Goal: Task Accomplishment & Management: Manage account settings

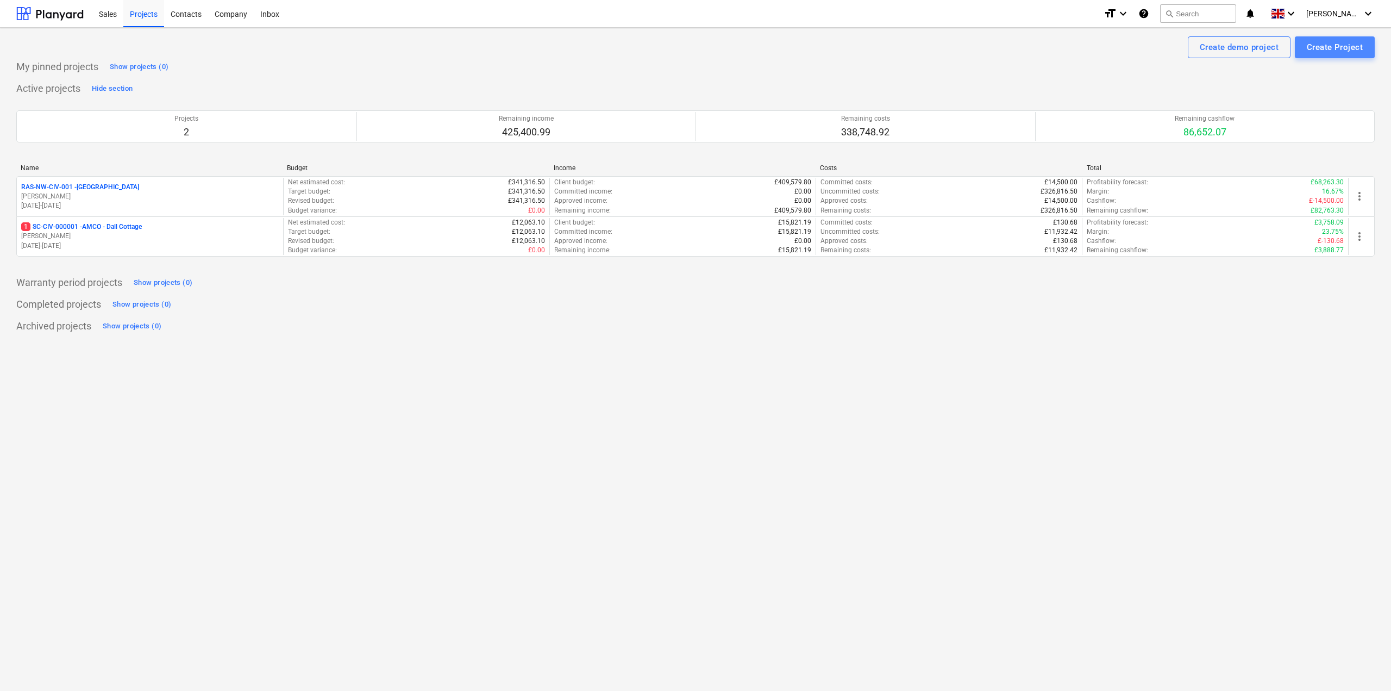
click at [1326, 46] on div "Create Project" at bounding box center [1335, 47] width 56 height 14
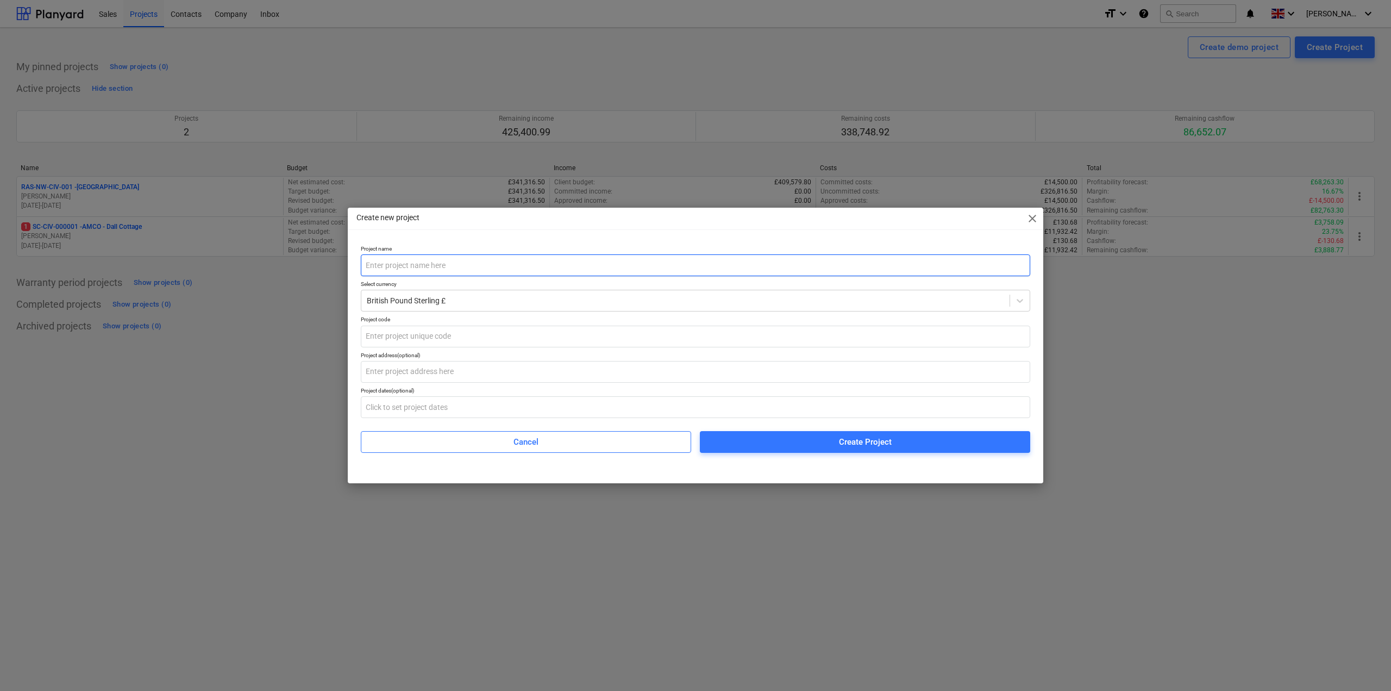
click at [518, 257] on input "text" at bounding box center [695, 265] width 669 height 22
click at [432, 335] on input "text" at bounding box center [695, 336] width 669 height 22
type input "SCCIV-25-000001"
click at [403, 271] on input "text" at bounding box center [695, 265] width 669 height 22
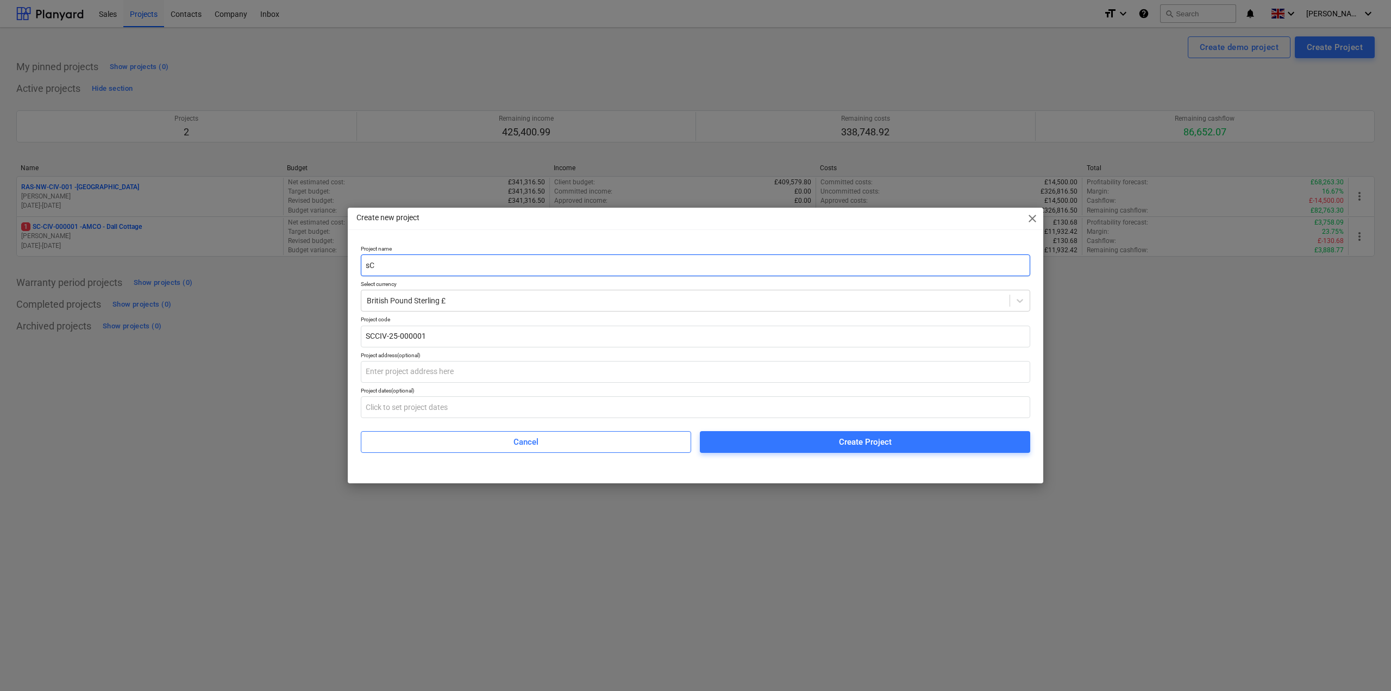
type input "s"
type input "Scotland Civils"
click at [1245, 409] on div "Create new project close Project name Scotland Civils Select currency British P…" at bounding box center [695, 345] width 1391 height 691
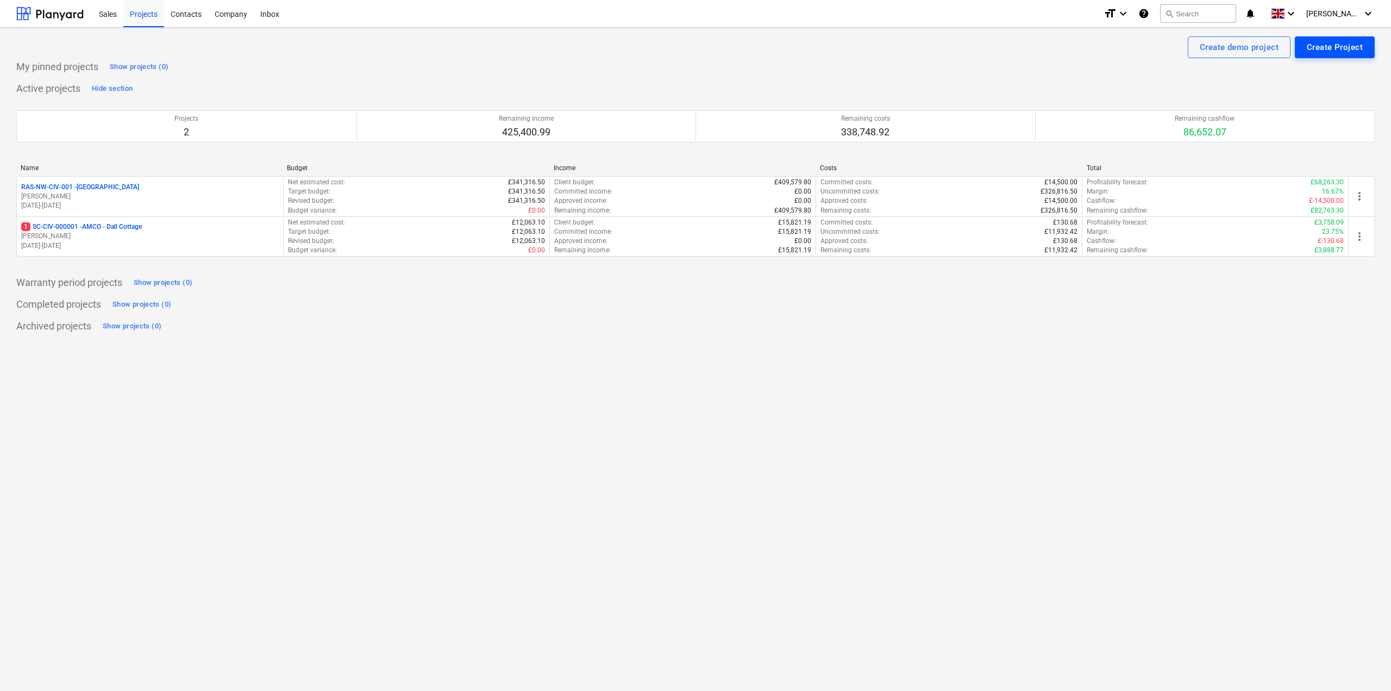
click at [1310, 47] on div "Create Project" at bounding box center [1335, 47] width 56 height 14
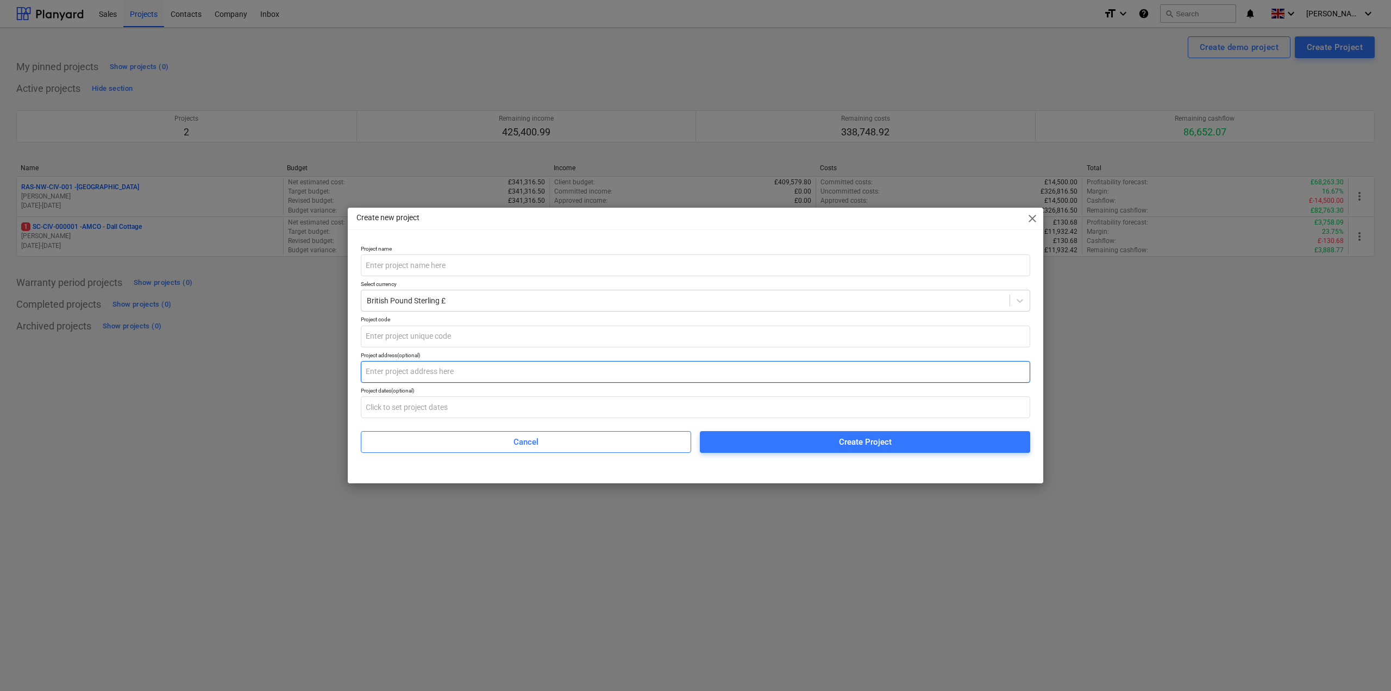
click at [412, 366] on input "text" at bounding box center [695, 372] width 669 height 22
click at [435, 342] on input "text" at bounding box center [695, 336] width 669 height 22
type input "SCT25-000001"
click at [413, 266] on input "text" at bounding box center [695, 265] width 669 height 22
type input "Scotland OVERHEADS"
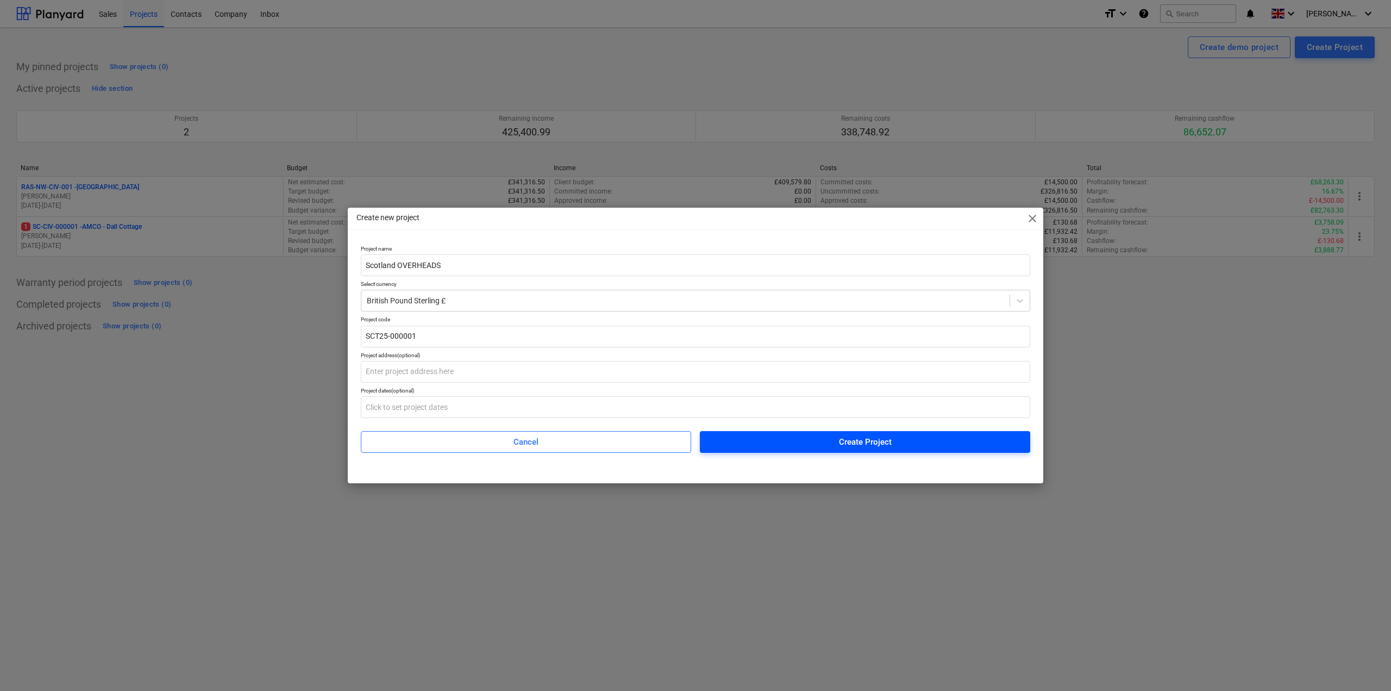
click at [791, 446] on span "Create Project" at bounding box center [865, 442] width 304 height 14
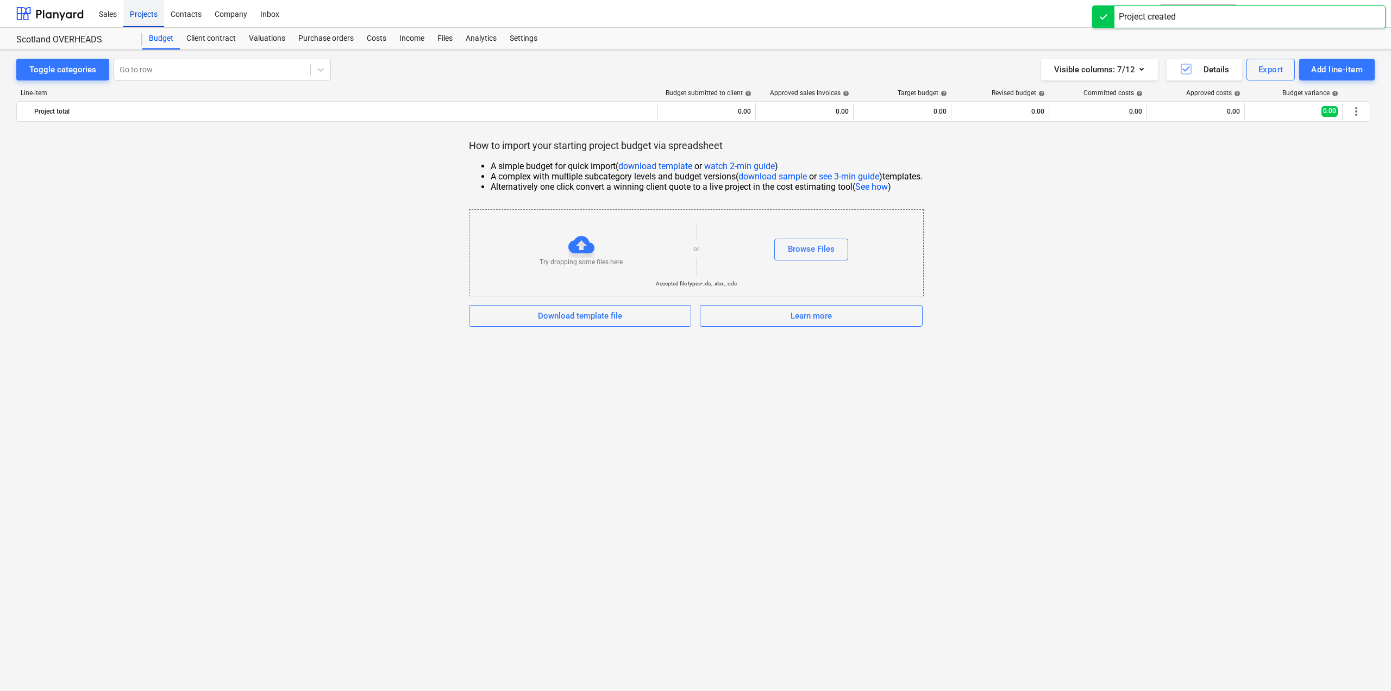
click at [137, 18] on div "Projects" at bounding box center [143, 13] width 41 height 28
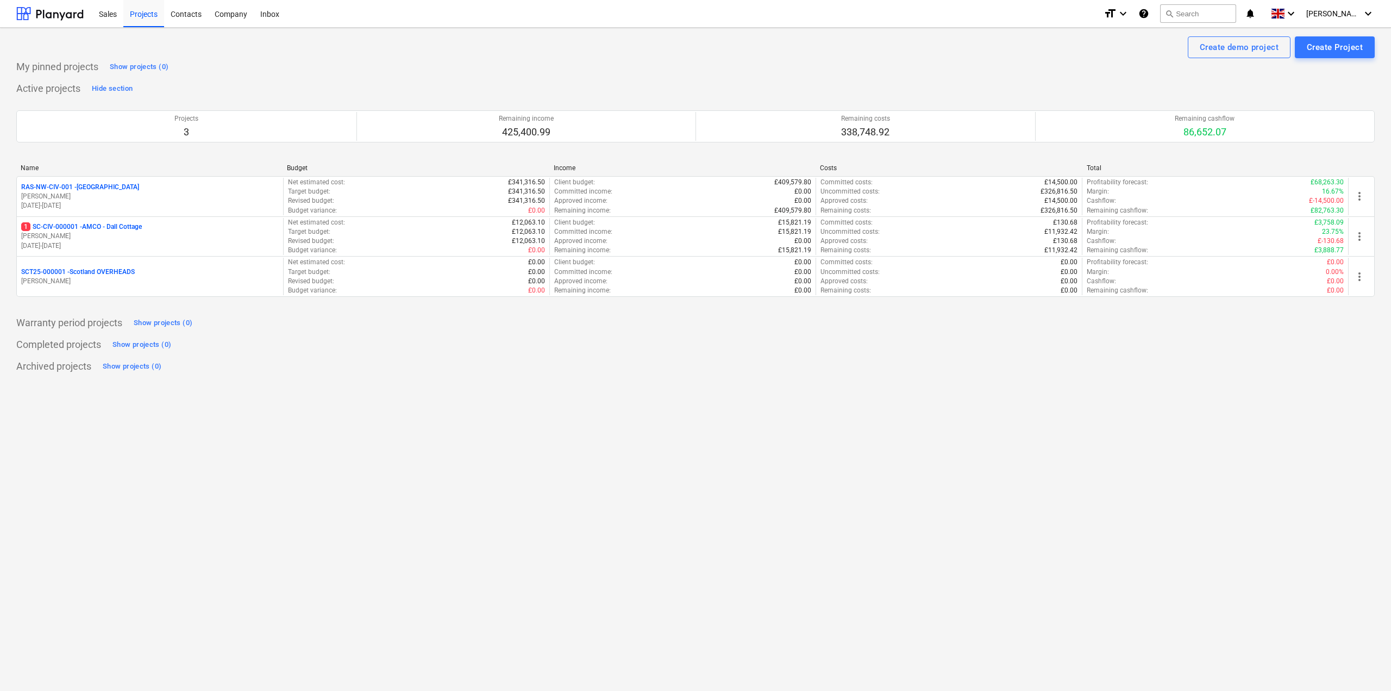
drag, startPoint x: 110, startPoint y: 183, endPoint x: 87, endPoint y: 183, distance: 22.8
click at [87, 183] on p "RAS-NW-CIV-001 - [GEOGRAPHIC_DATA]" at bounding box center [80, 187] width 118 height 9
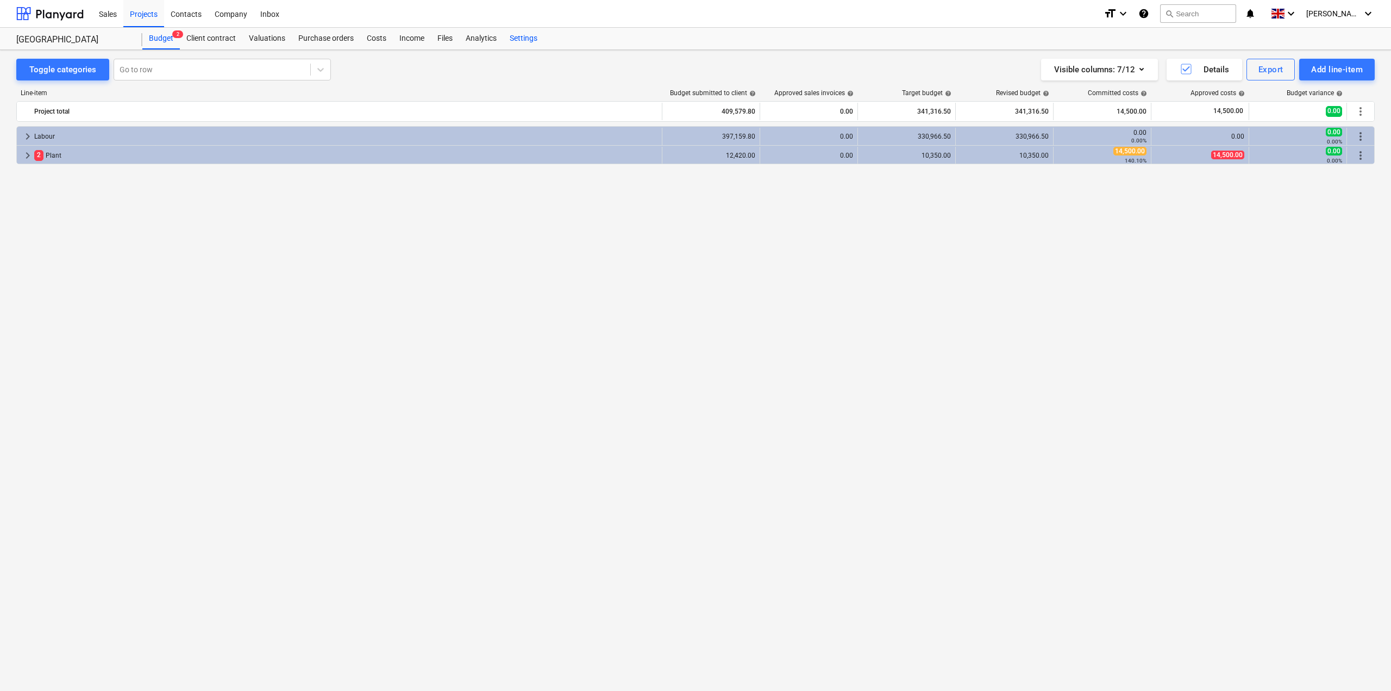
click at [527, 43] on div "Settings" at bounding box center [523, 39] width 41 height 22
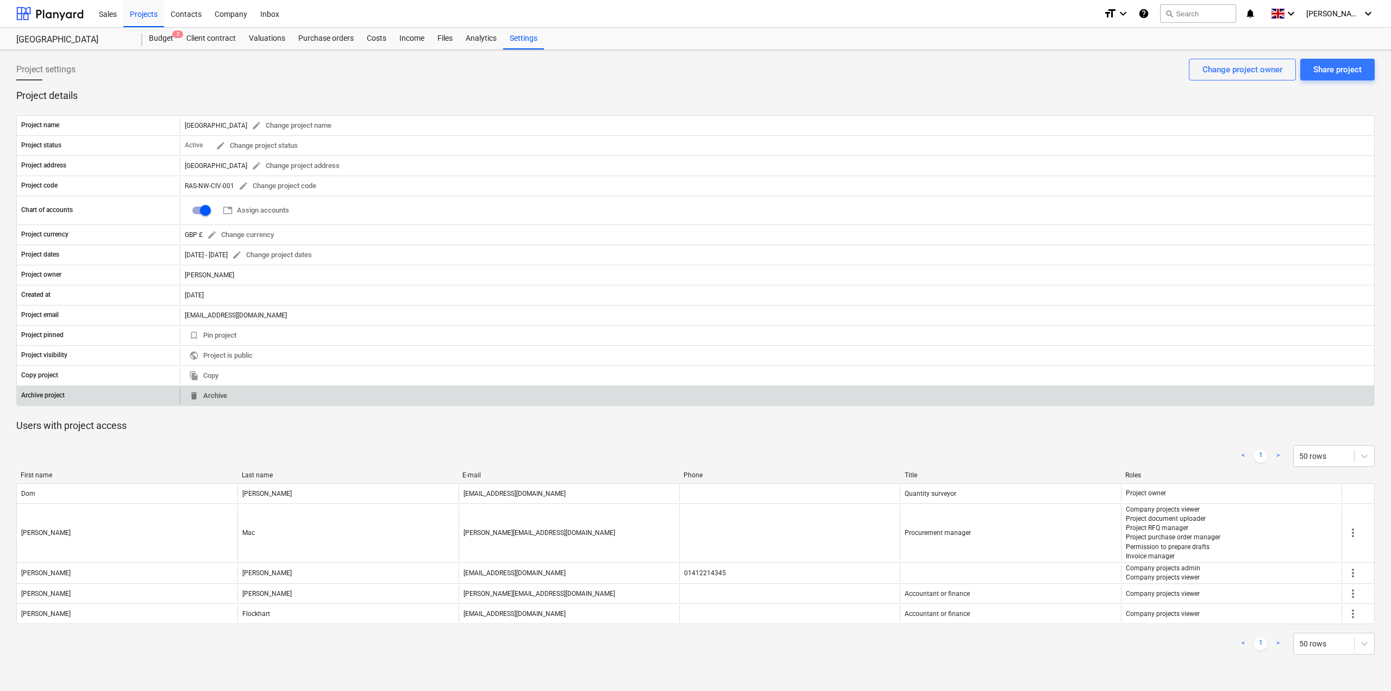
click at [212, 394] on span "delete Archive" at bounding box center [208, 396] width 38 height 12
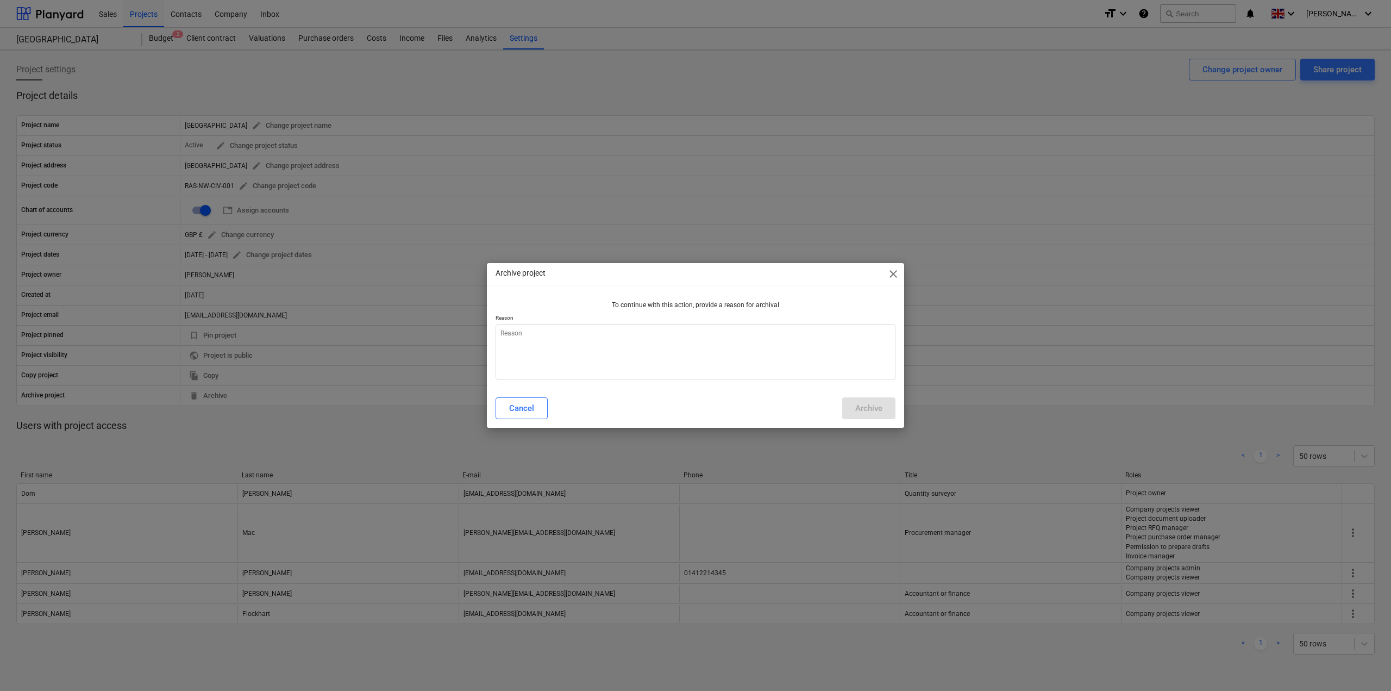
type textarea "x"
click at [743, 350] on textarea at bounding box center [695, 352] width 400 height 56
type textarea "O"
type textarea "x"
type textarea "Ol"
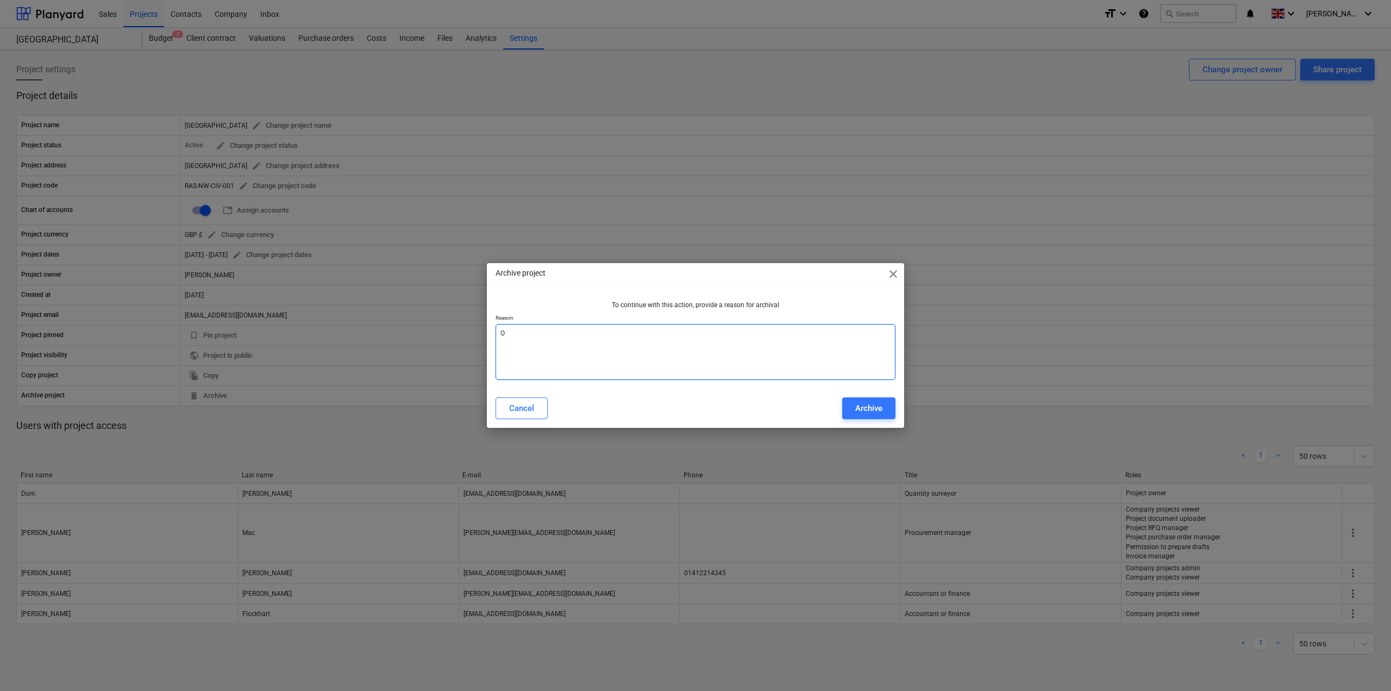
type textarea "x"
type textarea "Old"
type textarea "x"
type textarea "Old"
type textarea "x"
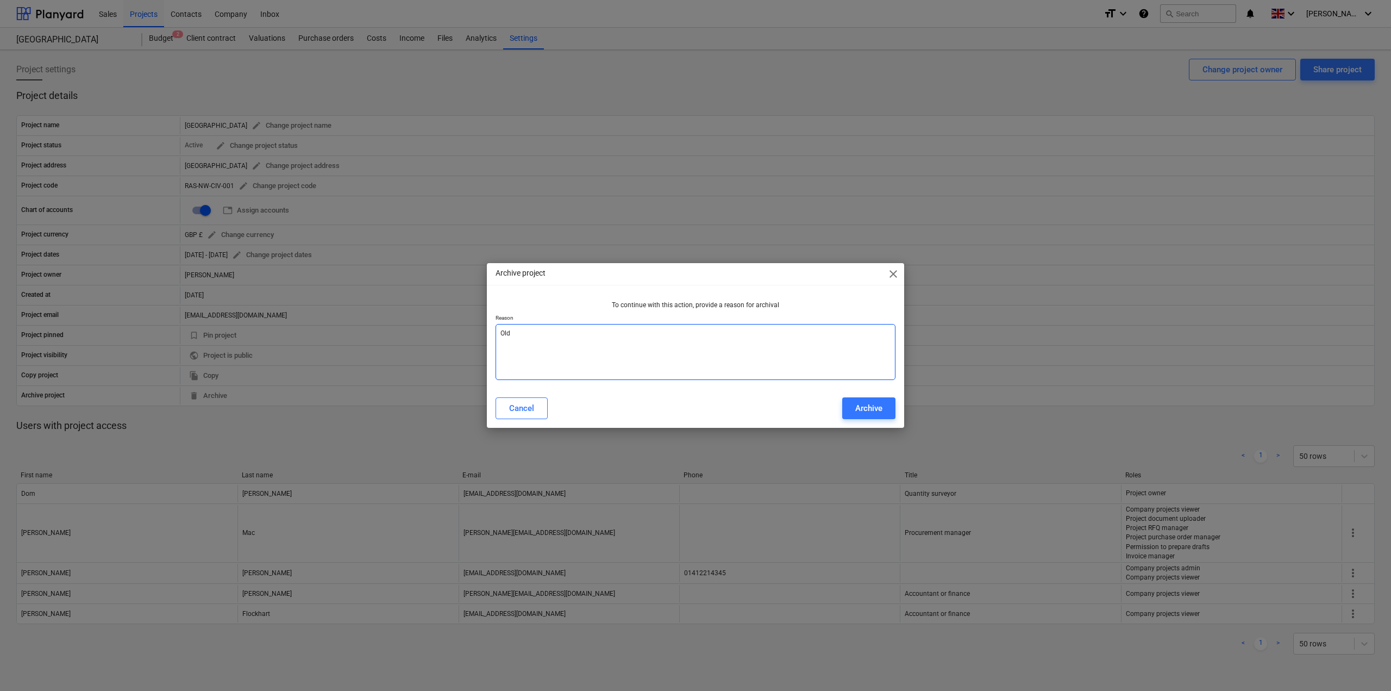
type textarea "Old t"
type textarea "x"
type textarea "Old te"
type textarea "x"
type textarea "Old tes"
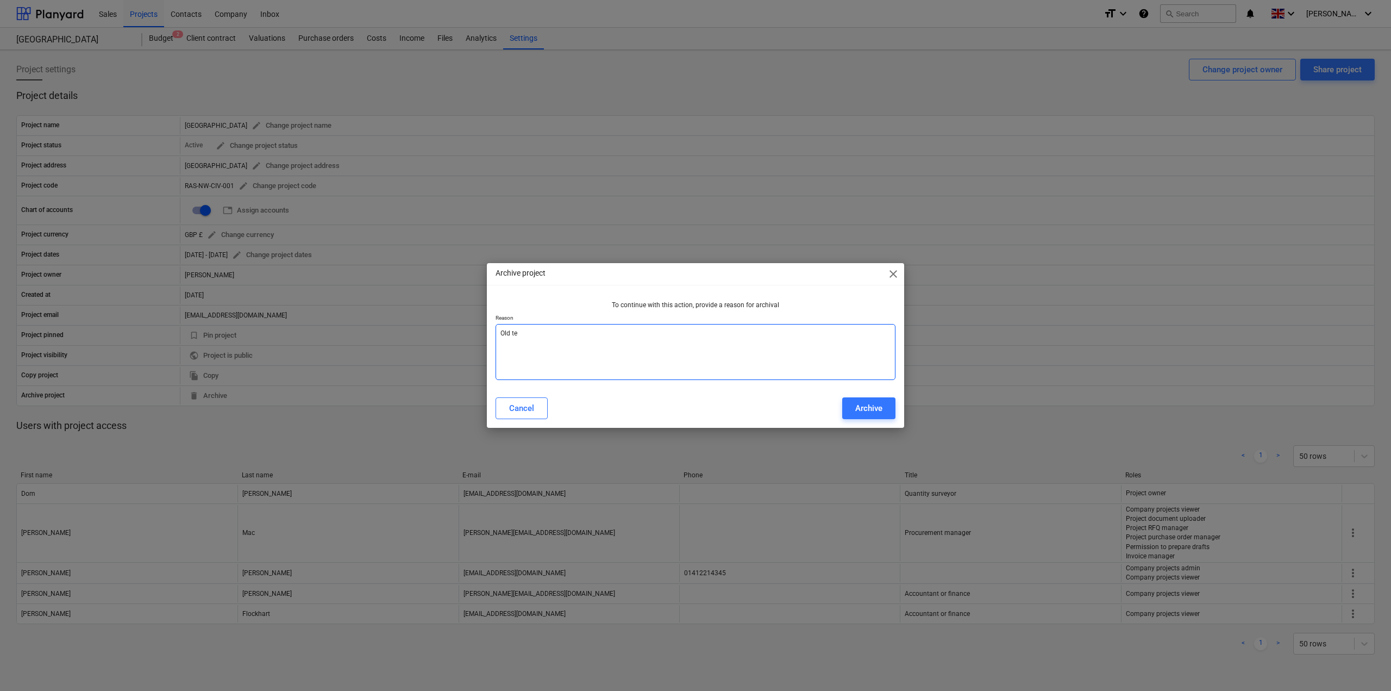
type textarea "x"
type textarea "Old test"
type textarea "x"
type textarea "Old test"
click at [852, 413] on button "Archive" at bounding box center [868, 408] width 53 height 22
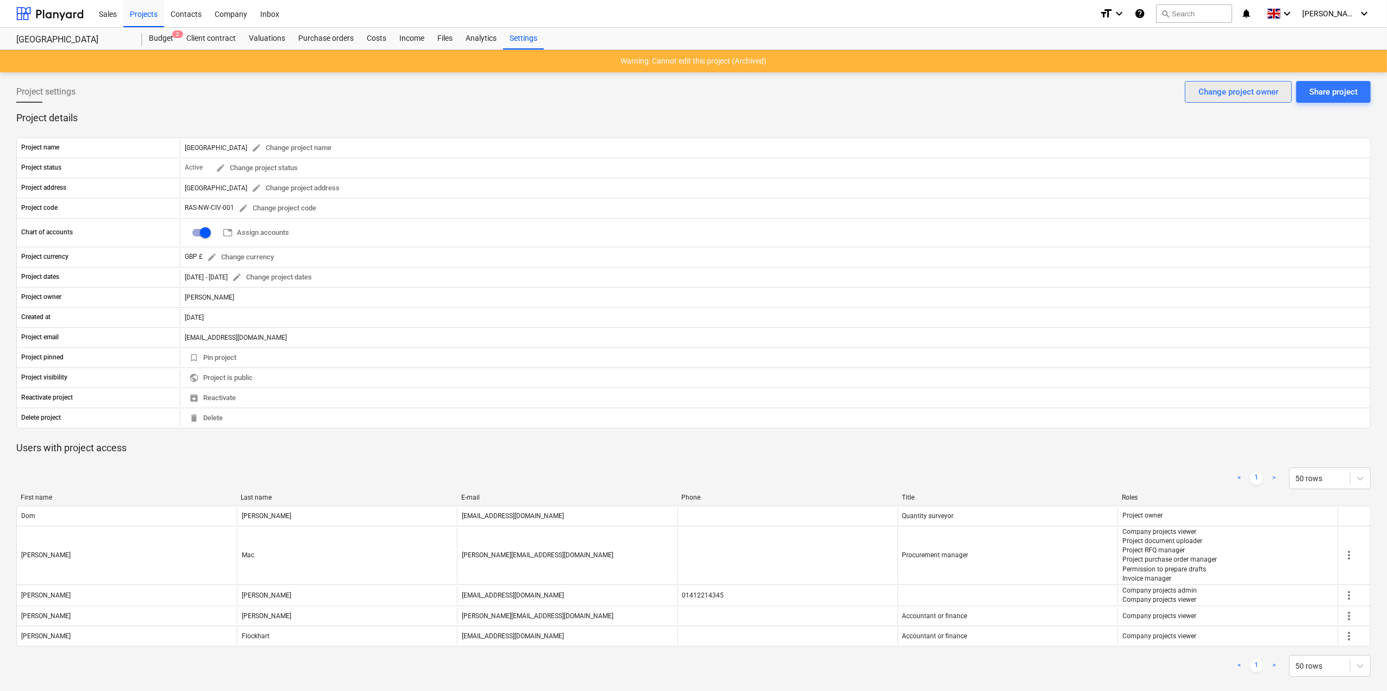
click at [1228, 94] on div "Change project owner" at bounding box center [1239, 92] width 80 height 14
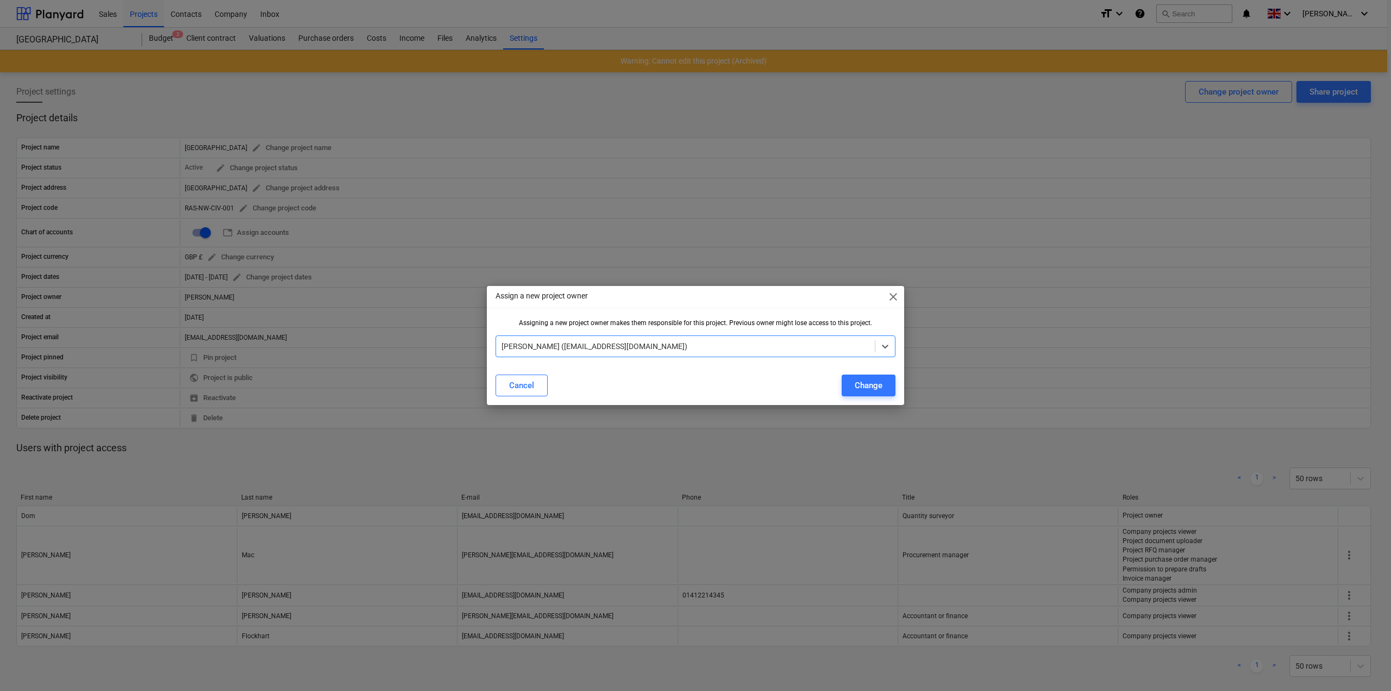
click at [891, 302] on span "close" at bounding box center [893, 296] width 13 height 13
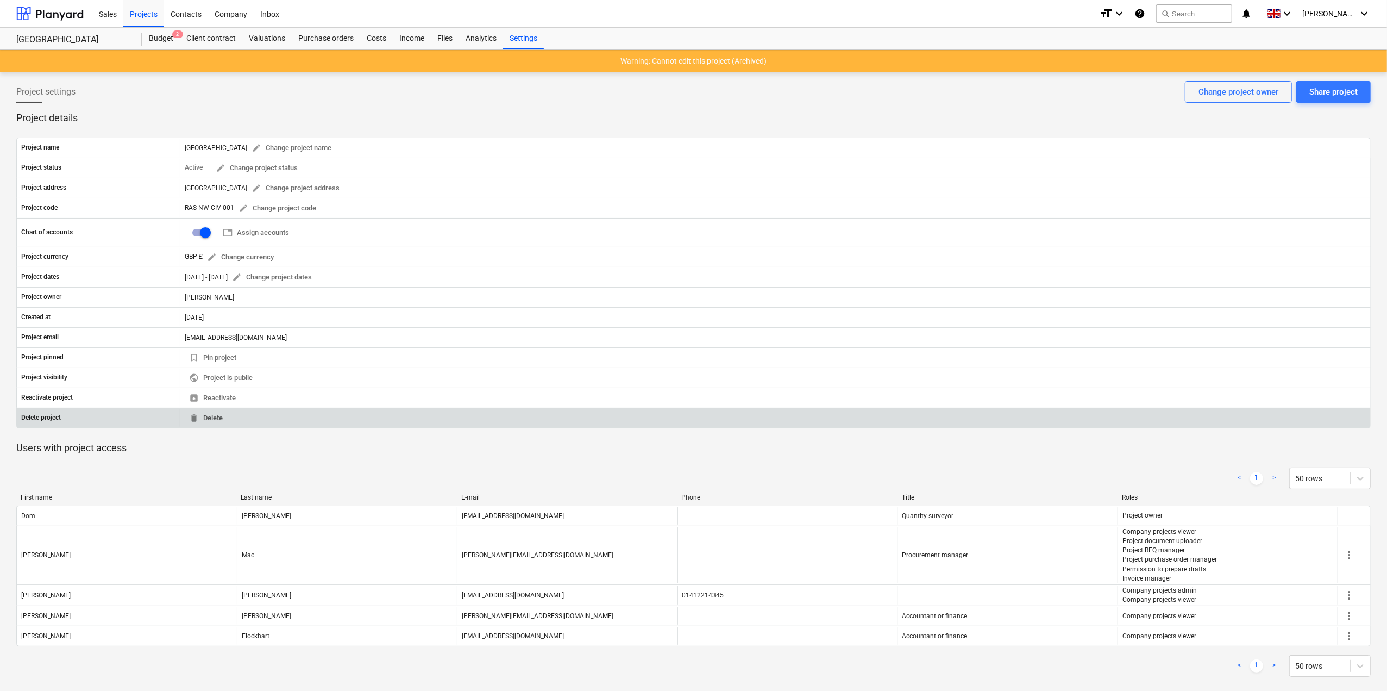
click at [205, 412] on span "delete Delete" at bounding box center [206, 418] width 34 height 12
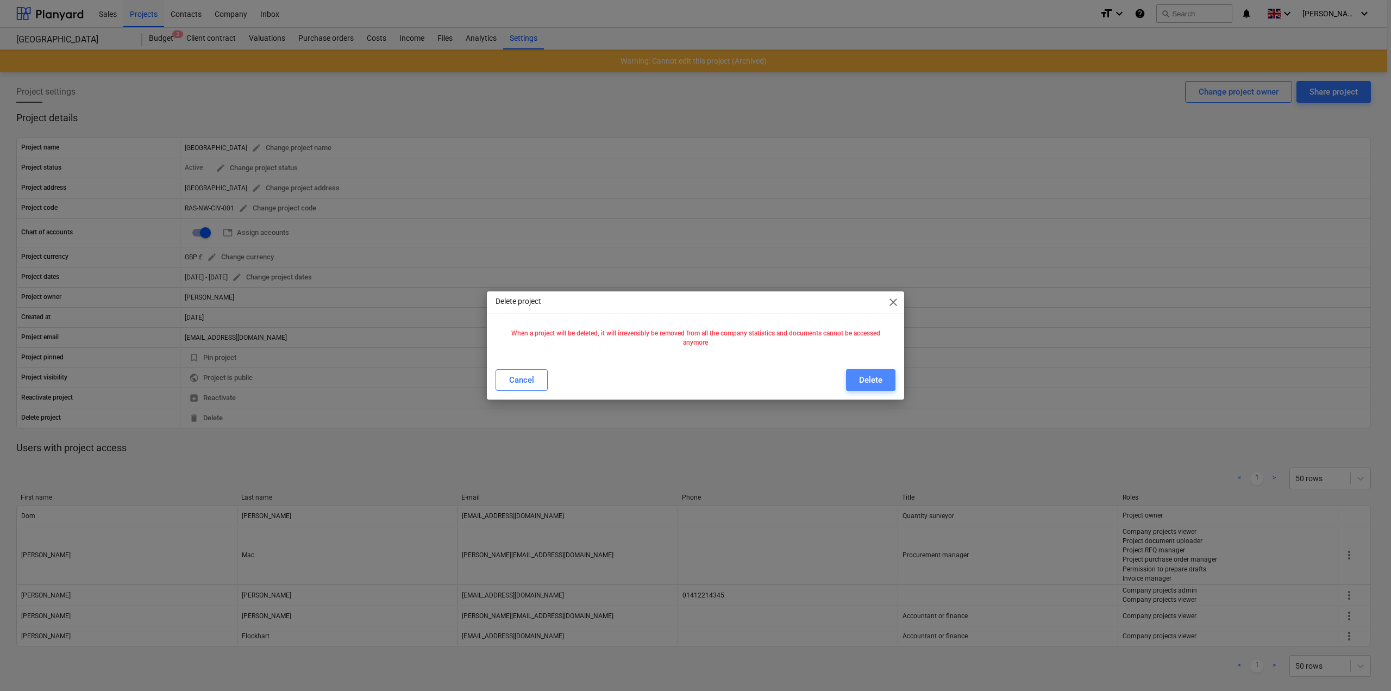
click at [865, 379] on div "Delete" at bounding box center [870, 380] width 23 height 14
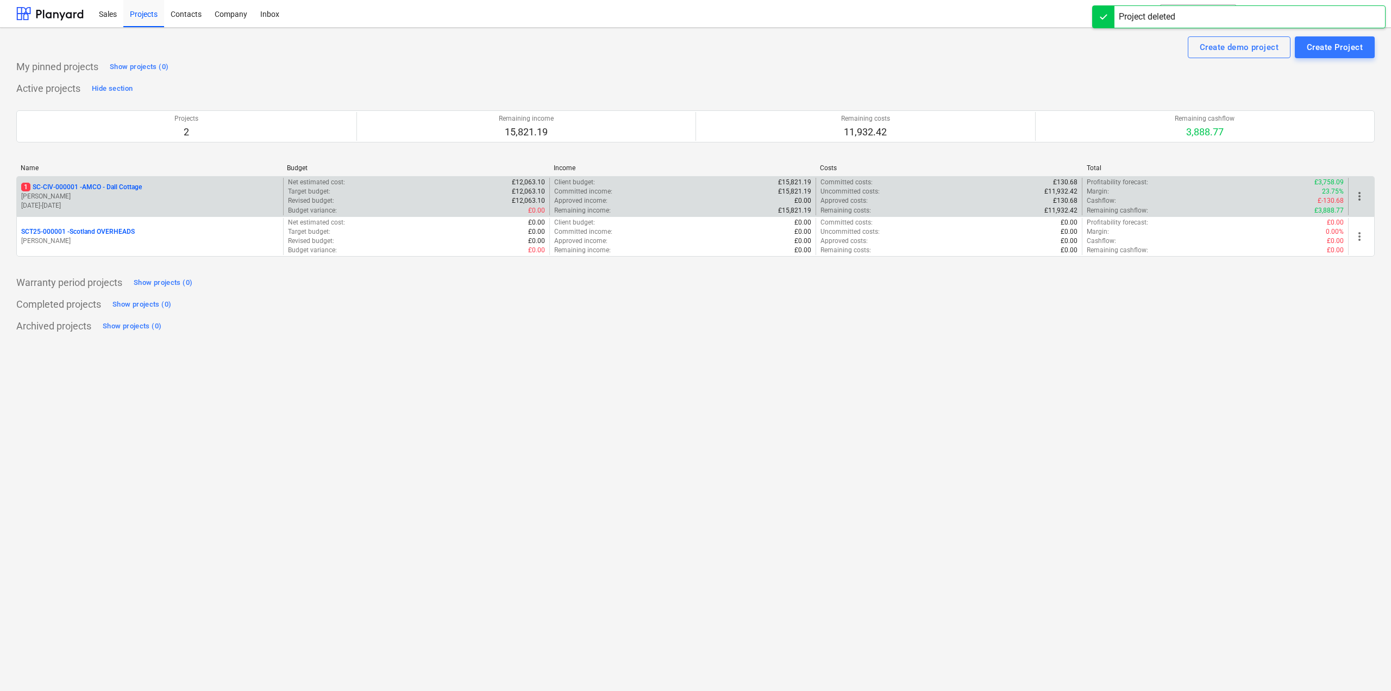
click at [115, 190] on p "1 SC-CIV-000001 - AMCO - Dall Cottage" at bounding box center [81, 187] width 121 height 9
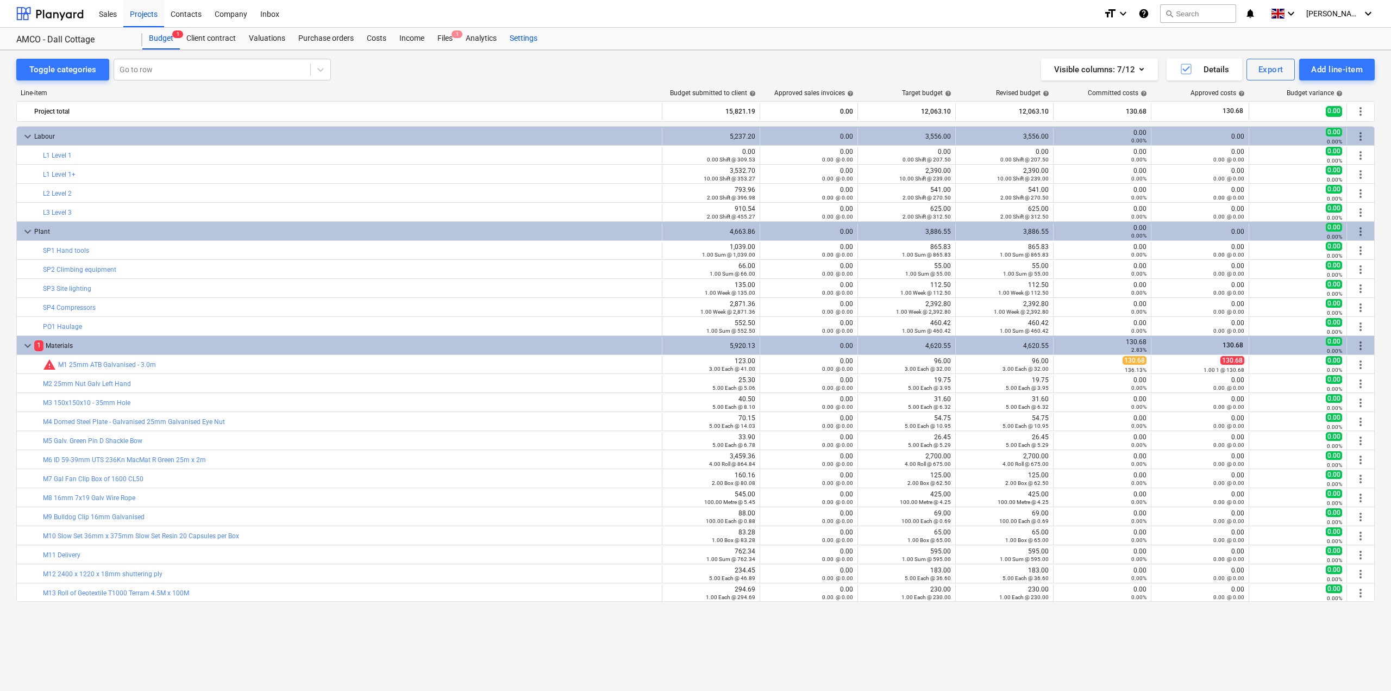
click at [519, 41] on div "Settings" at bounding box center [523, 39] width 41 height 22
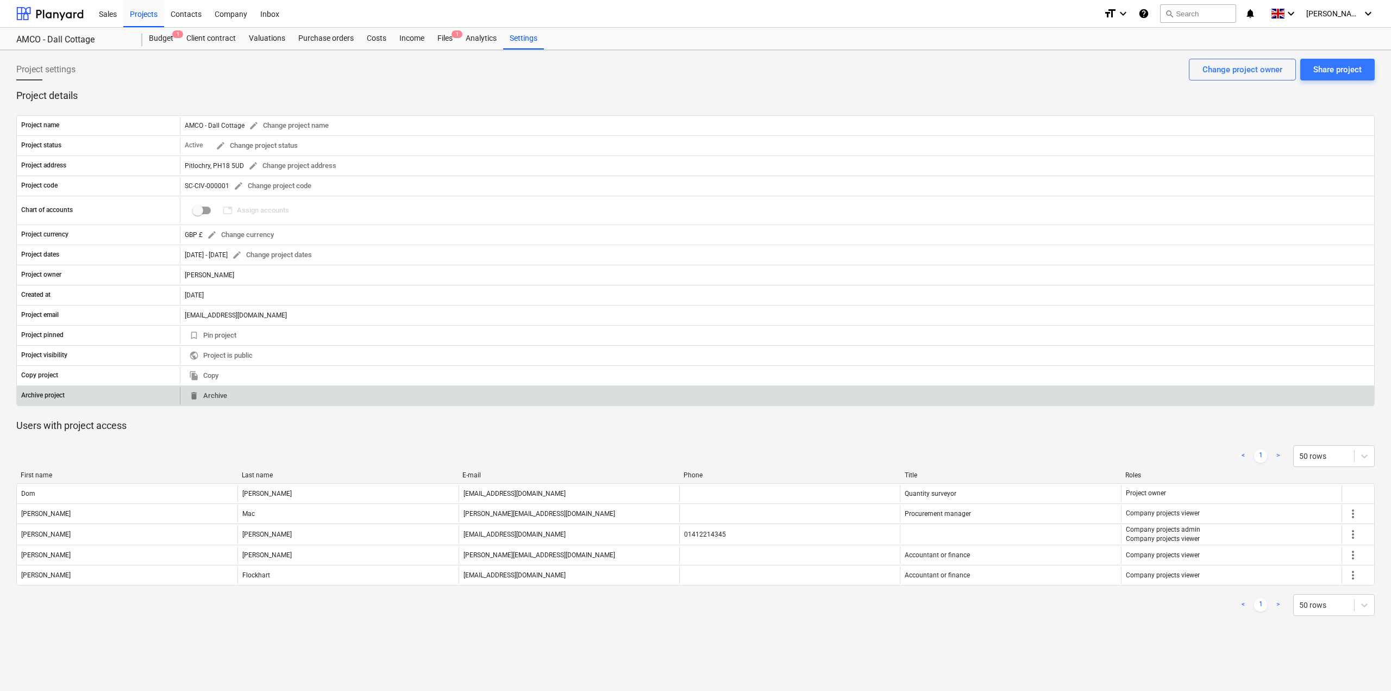
click at [215, 394] on span "delete Archive" at bounding box center [208, 396] width 38 height 12
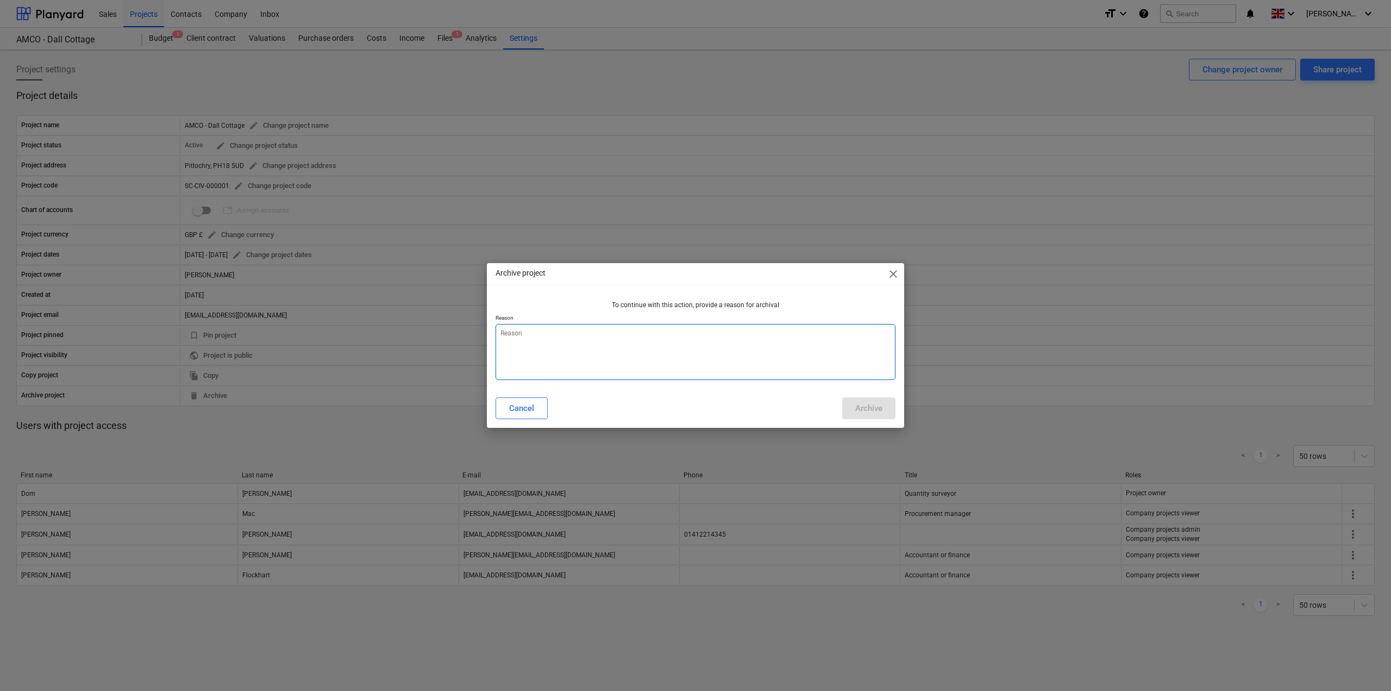
click at [644, 348] on textarea at bounding box center [695, 352] width 400 height 56
type textarea "x"
type textarea "o"
type textarea "x"
type textarea "ol"
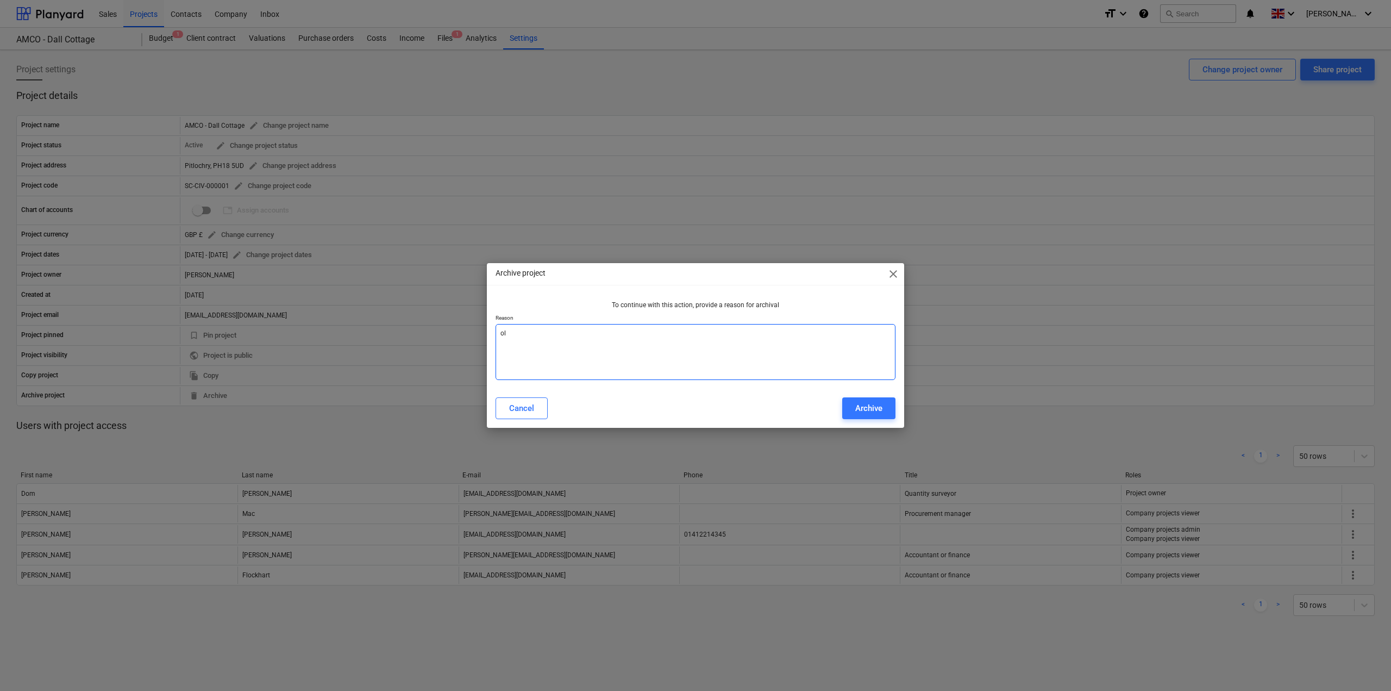
type textarea "x"
type textarea "old"
type textarea "x"
type textarea "old t"
type textarea "x"
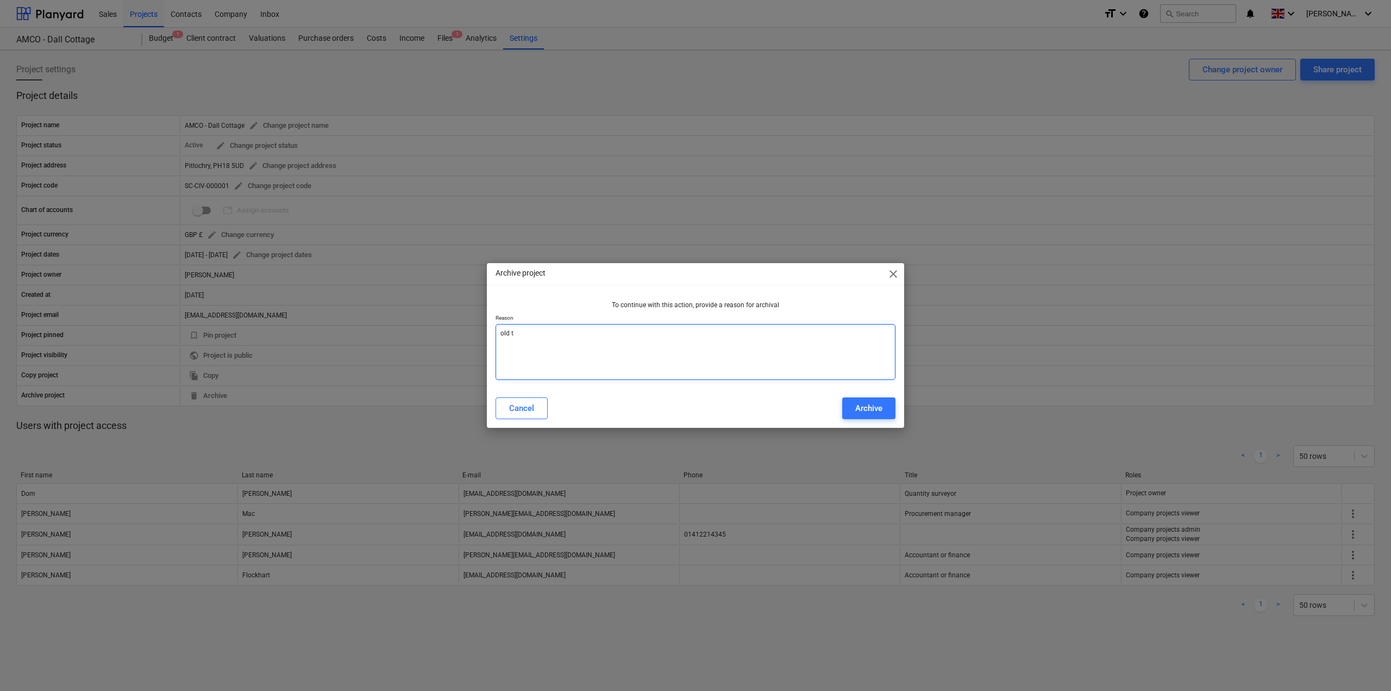
type textarea "old te"
type textarea "x"
type textarea "old tes"
type textarea "x"
type textarea "old test"
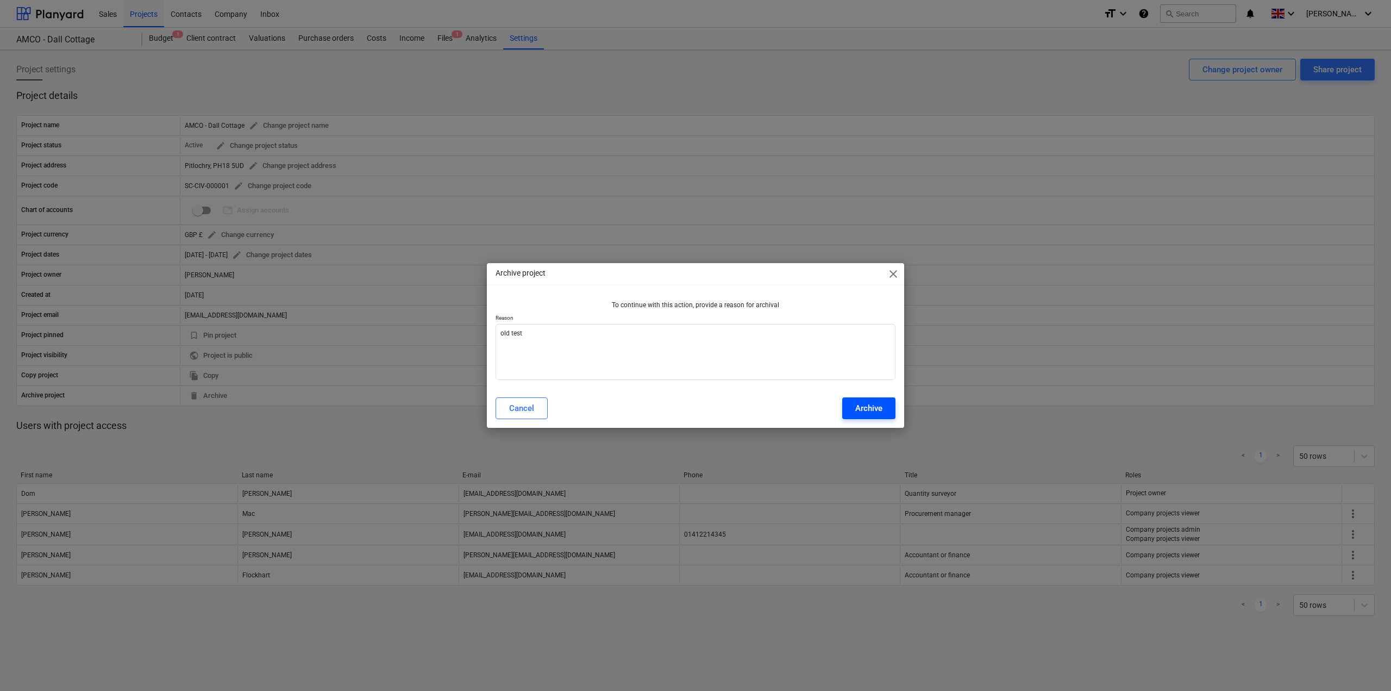
click at [892, 412] on button "Archive" at bounding box center [868, 408] width 53 height 22
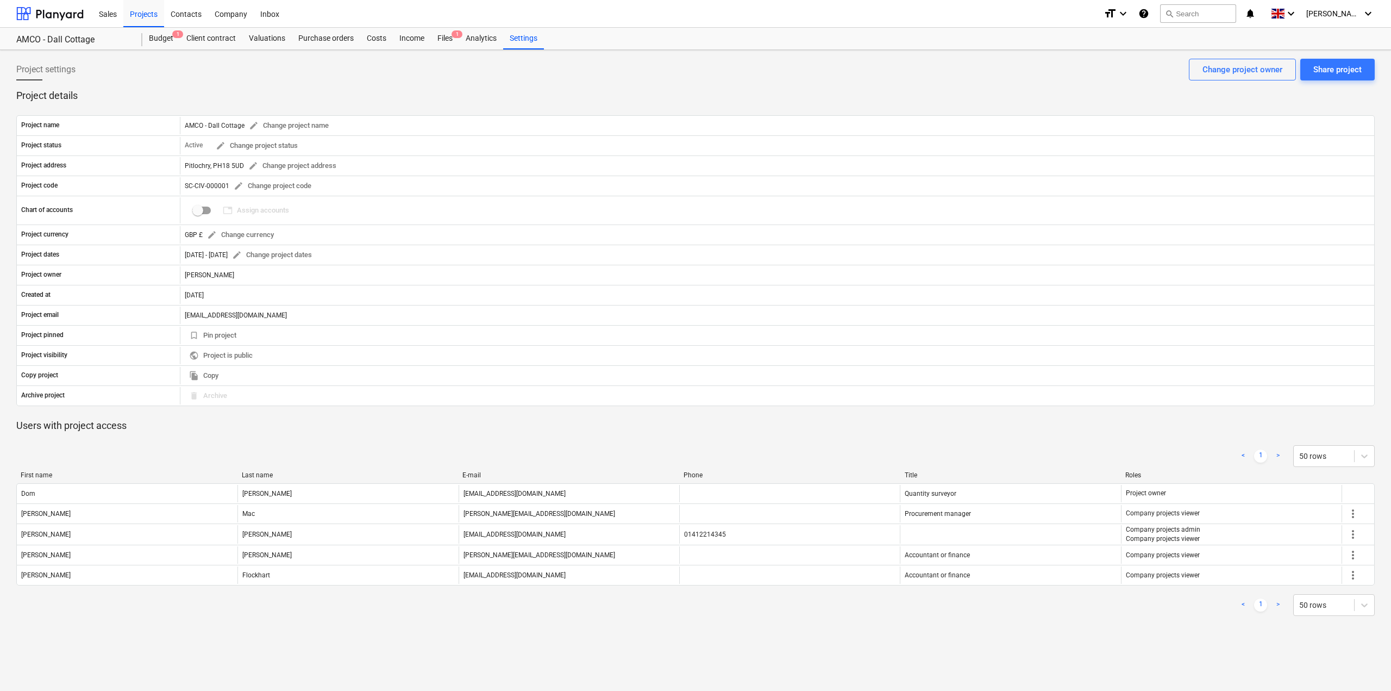
type textarea "x"
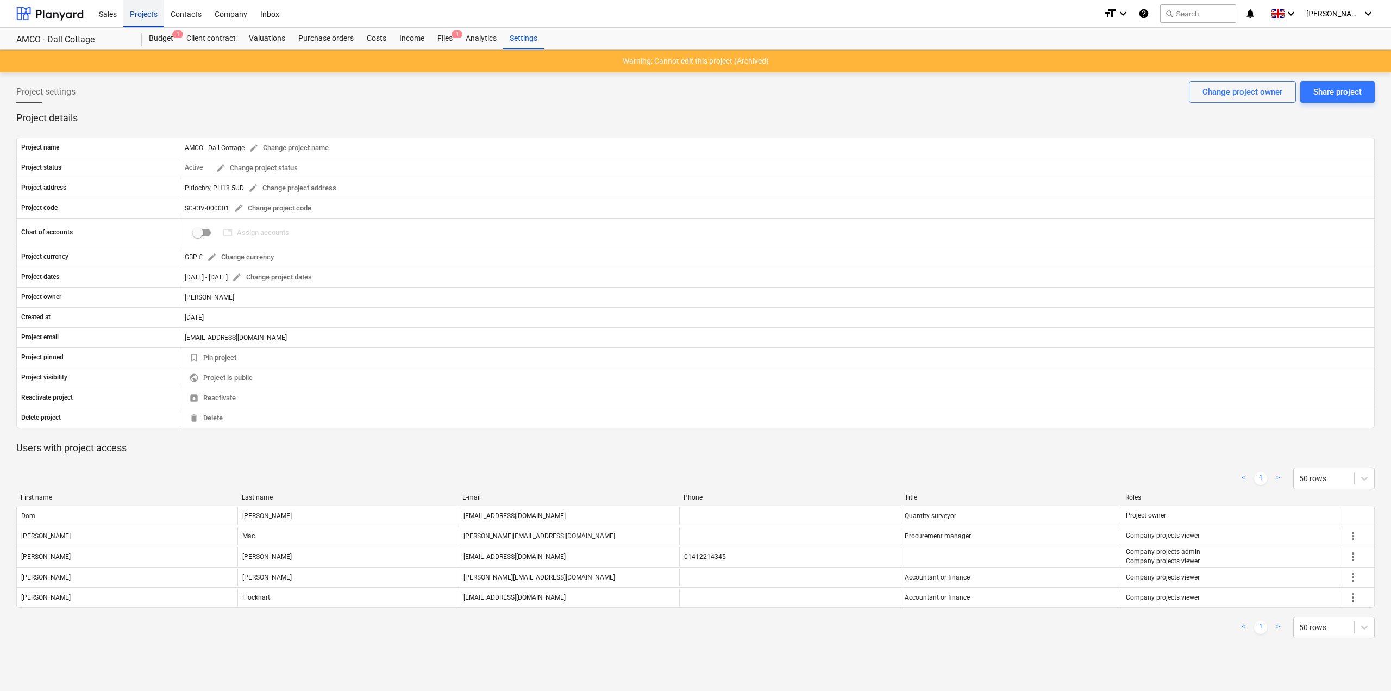
click at [153, 21] on div "Projects" at bounding box center [143, 13] width 41 height 28
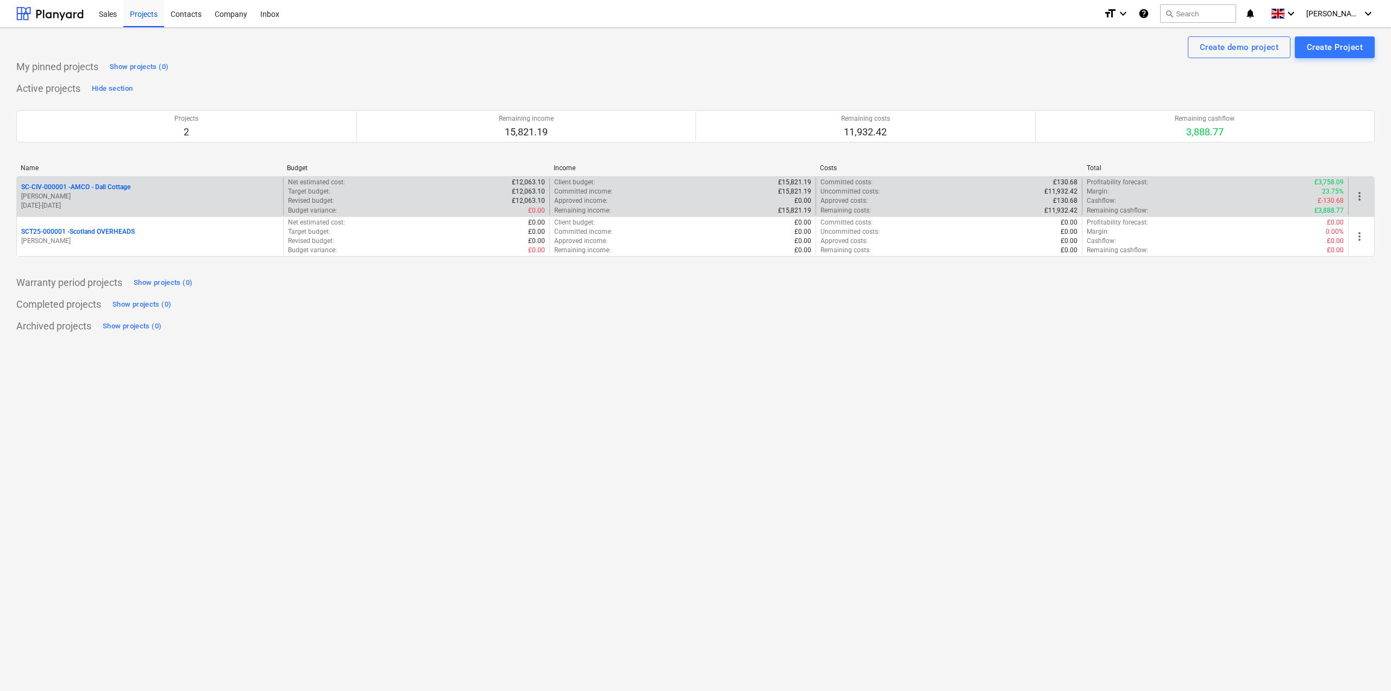
click at [109, 185] on p "SC-CIV-000001 - AMCO - Dall Cottage" at bounding box center [75, 187] width 109 height 9
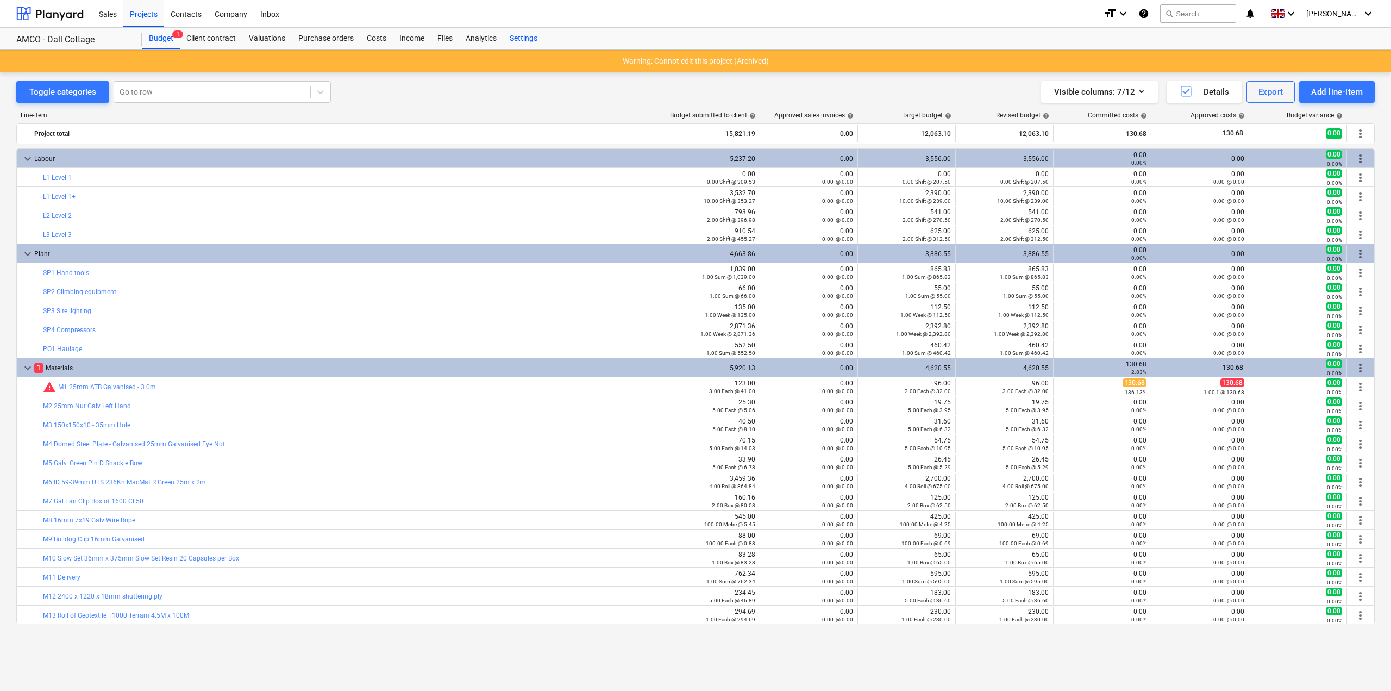
click at [527, 45] on div "Settings" at bounding box center [523, 39] width 41 height 22
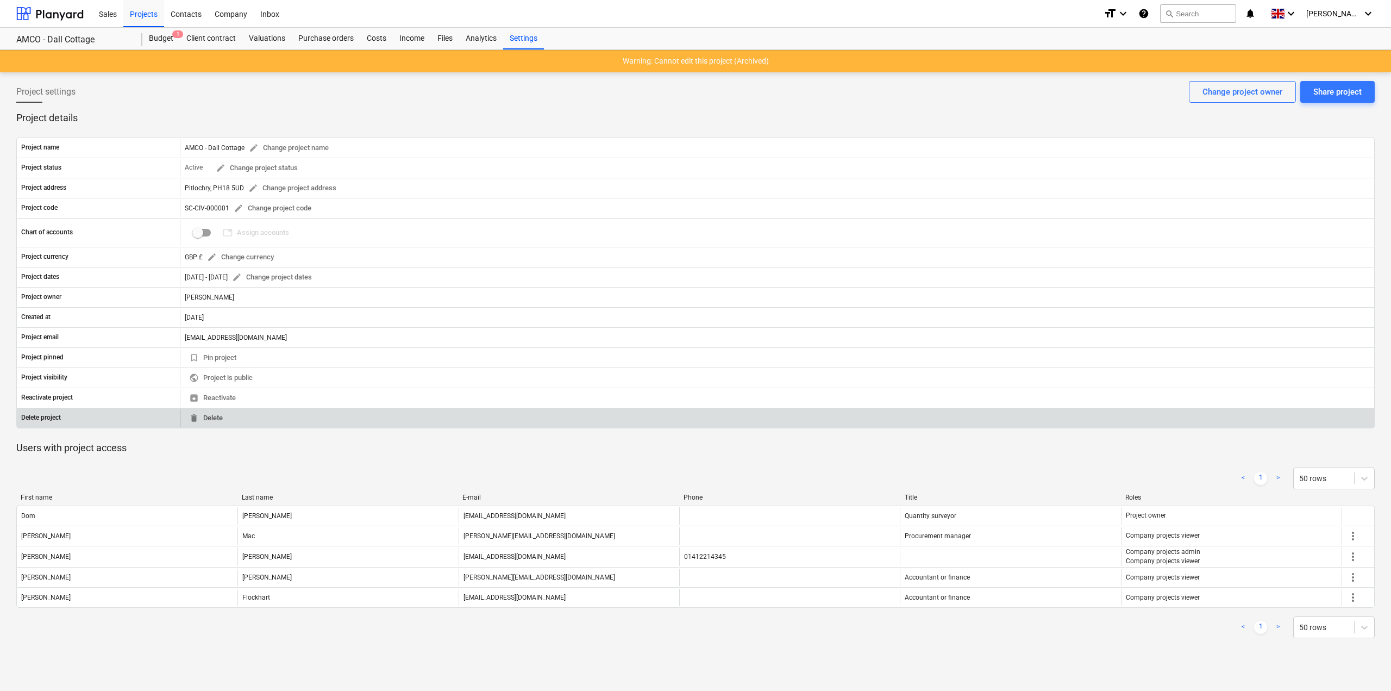
click at [190, 413] on span "delete" at bounding box center [194, 418] width 10 height 10
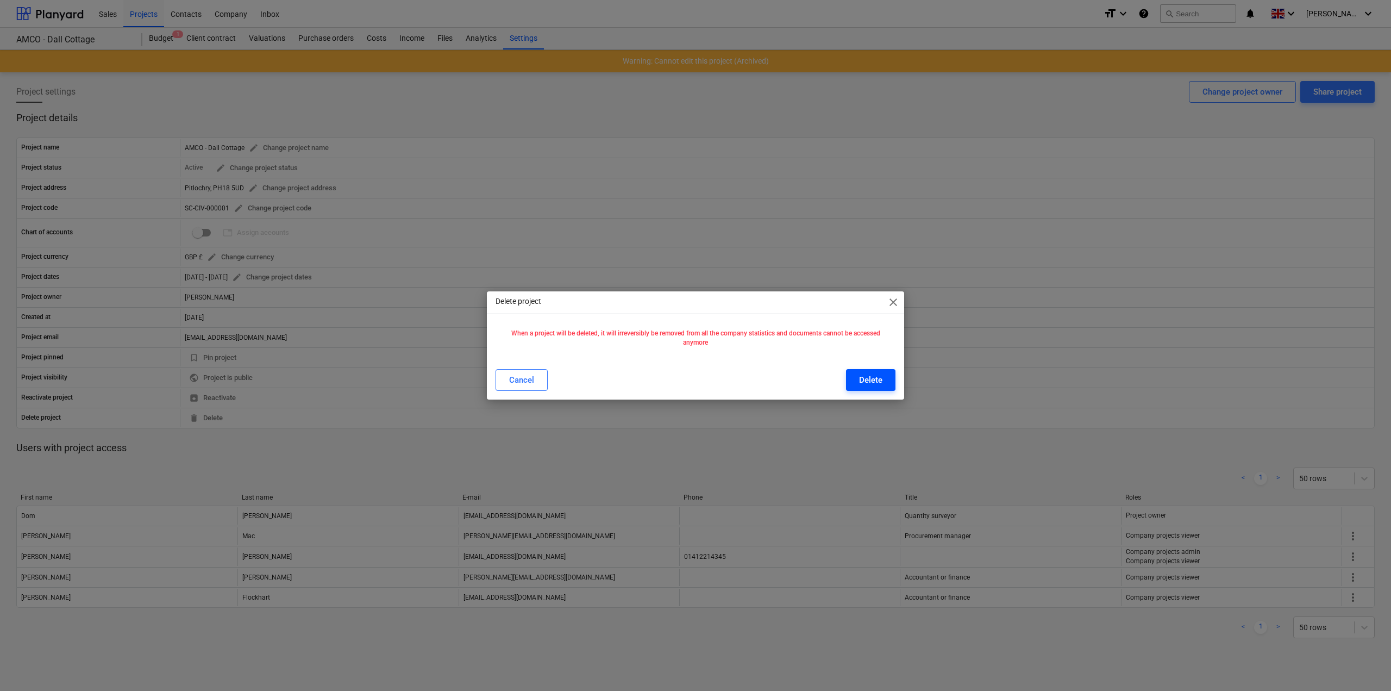
click at [881, 382] on div "Delete" at bounding box center [870, 380] width 23 height 14
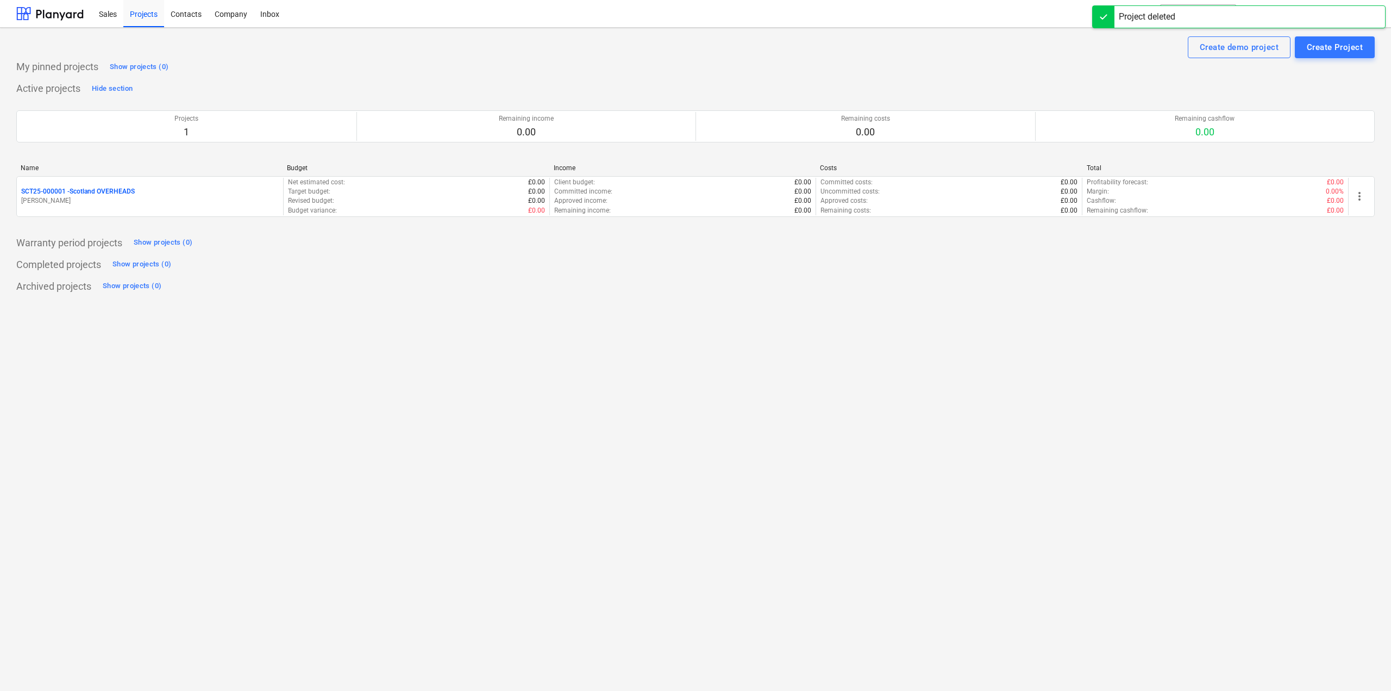
click at [437, 236] on div "Warranty period projects Show projects (0)" at bounding box center [695, 242] width 1358 height 17
click at [1344, 48] on div "Create Project" at bounding box center [1335, 47] width 56 height 14
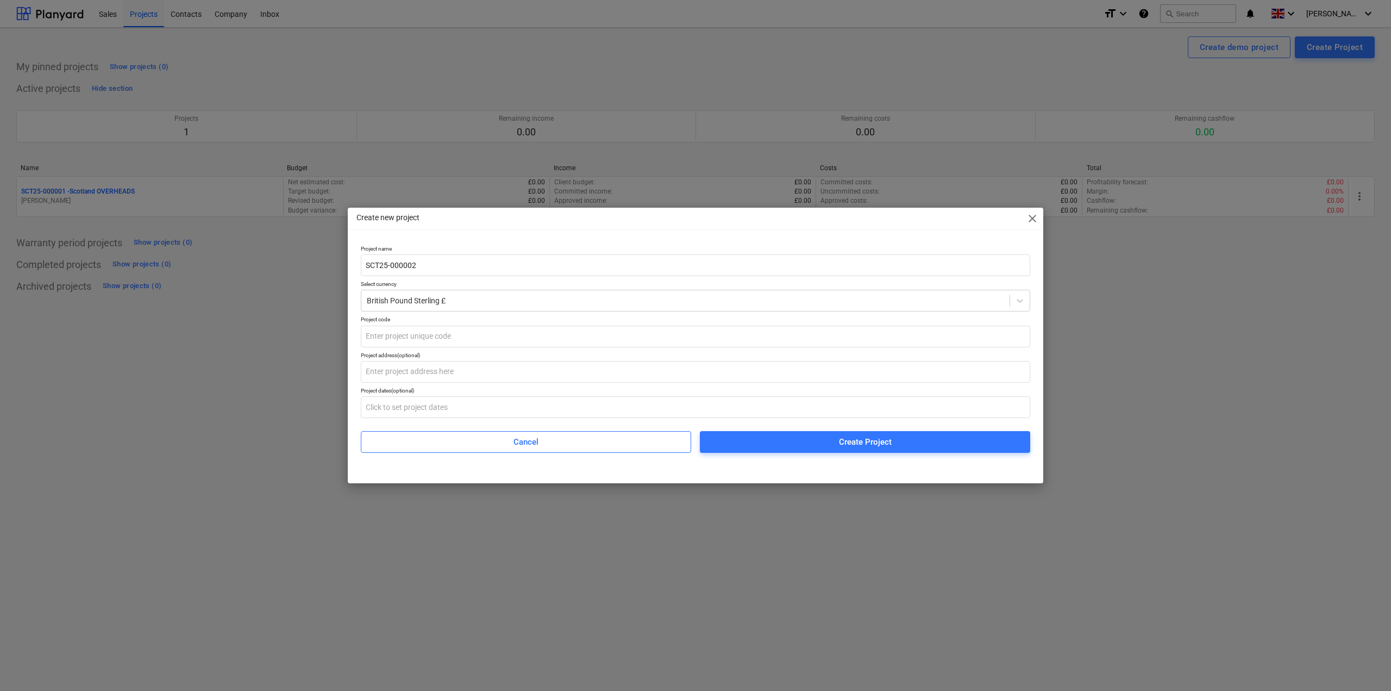
drag, startPoint x: 413, startPoint y: 268, endPoint x: 294, endPoint y: 268, distance: 119.0
click at [294, 268] on div "Create new project close Project name SCT25-000002 Select currency British Poun…" at bounding box center [695, 345] width 1391 height 691
type input "SCT25-000002"
click at [436, 366] on input "text" at bounding box center [695, 372] width 669 height 22
click at [412, 343] on input "text" at bounding box center [695, 336] width 669 height 22
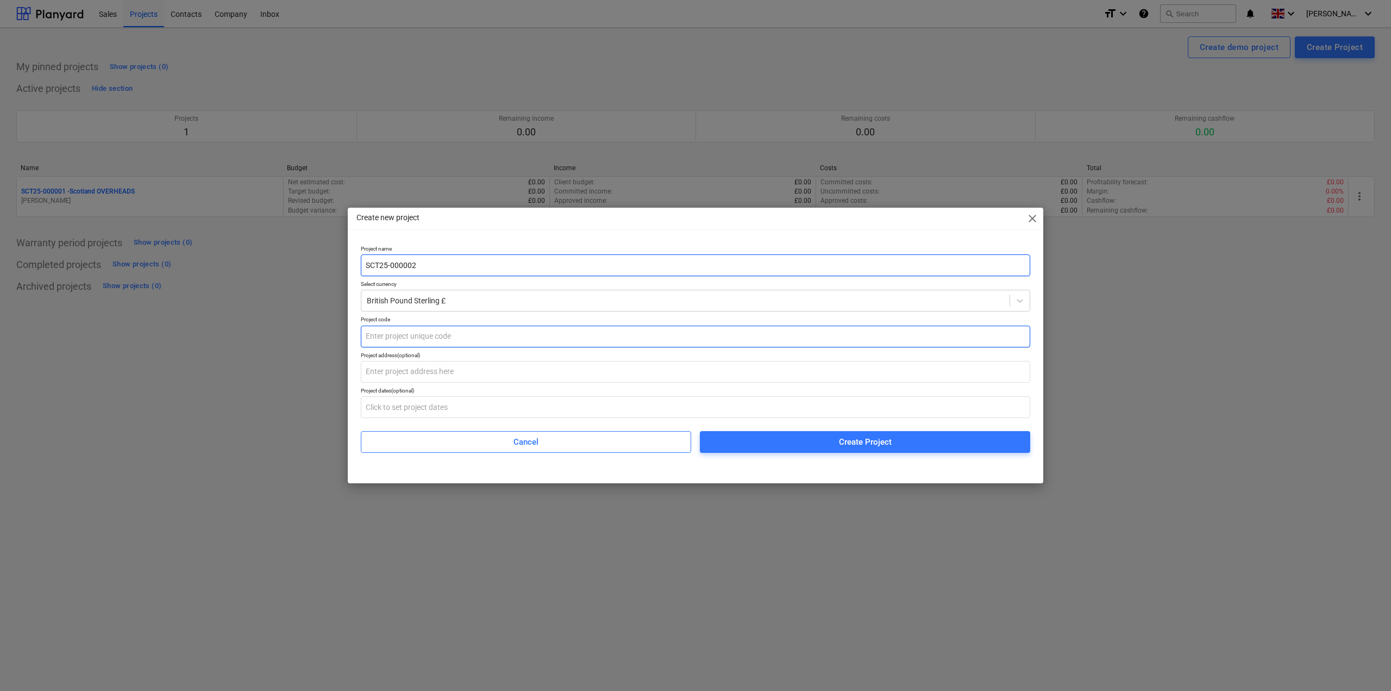
paste input "SCT25-000002"
type input "SCT25-000002"
click at [444, 266] on input "SCT25-000002" at bounding box center [695, 265] width 669 height 22
type input "S"
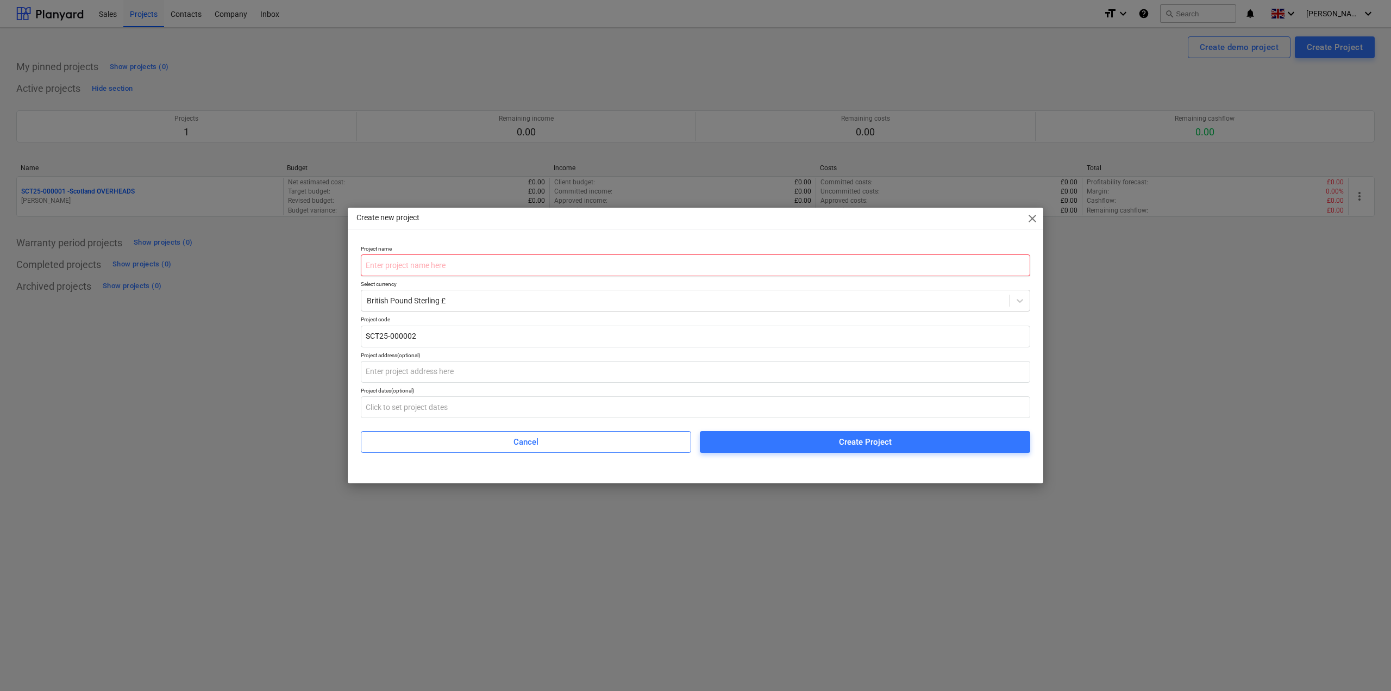
type input "s"
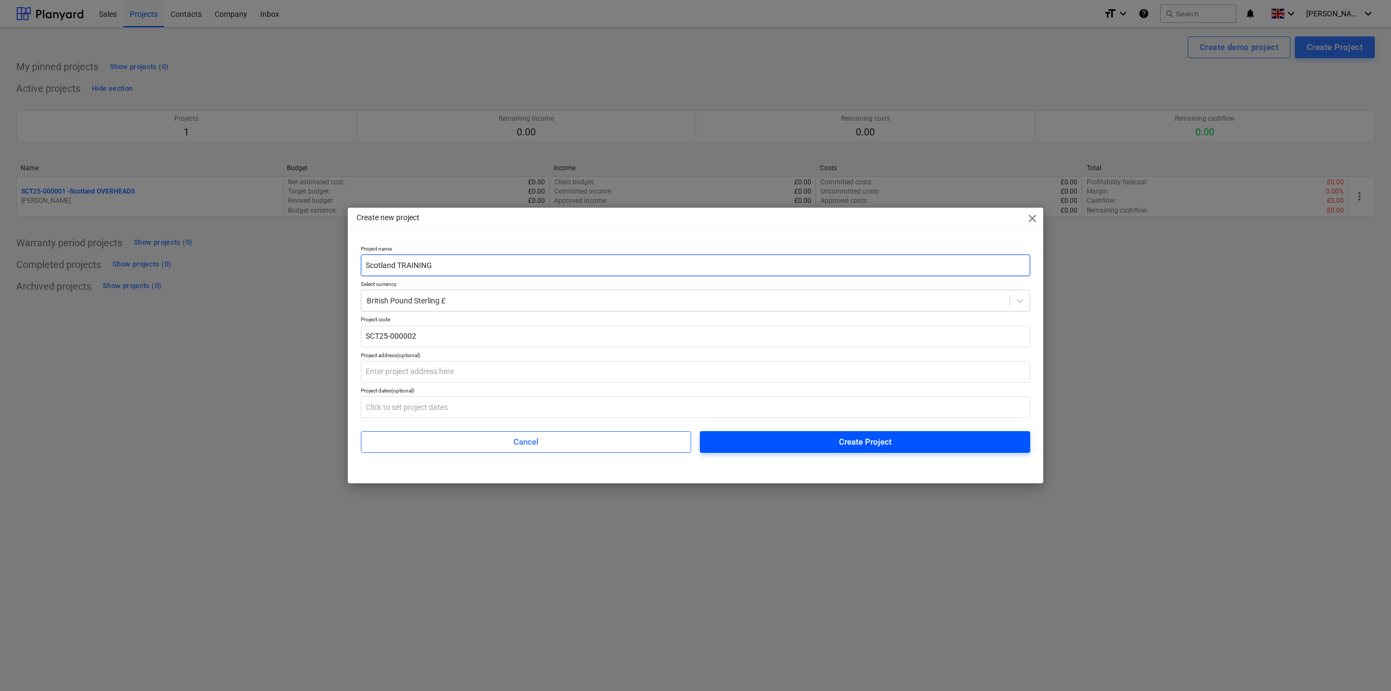
type input "Scotland TRAINING"
click at [796, 433] on button "Create Project" at bounding box center [865, 442] width 330 height 22
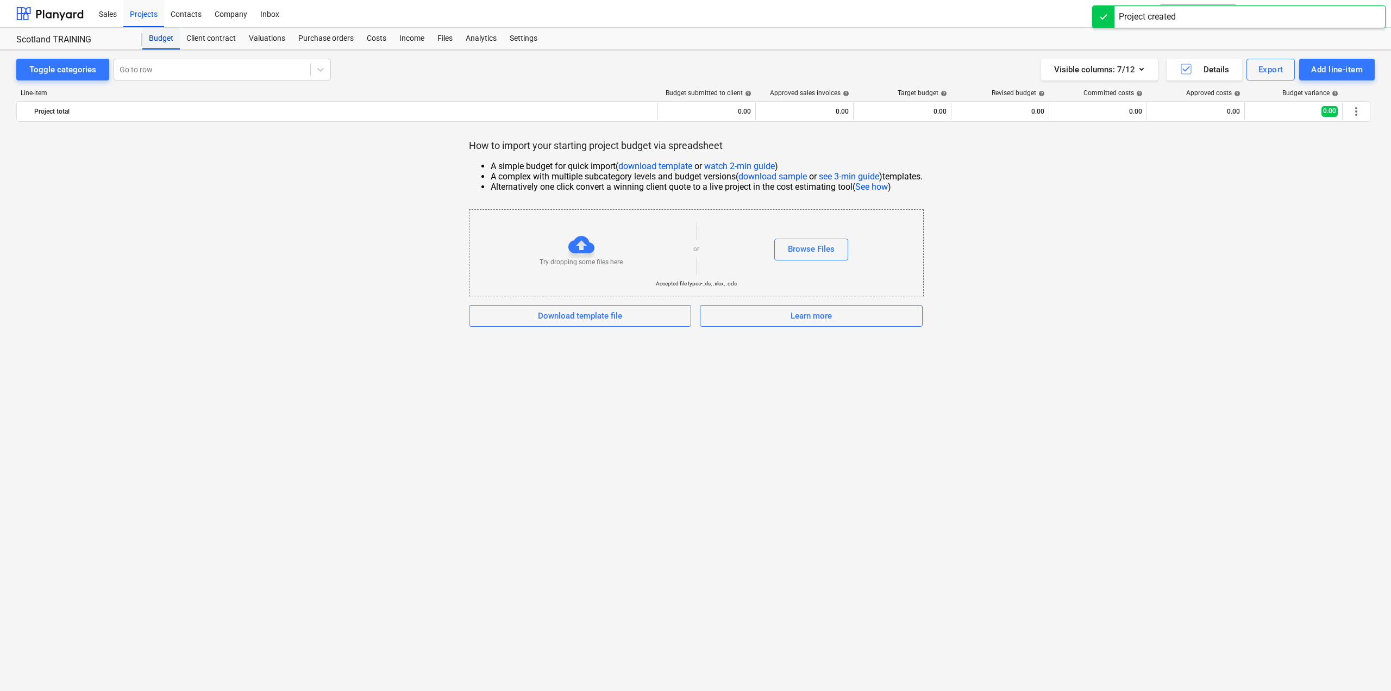
click at [159, 37] on div "Budget" at bounding box center [160, 39] width 37 height 22
click at [156, 19] on div "Projects" at bounding box center [143, 13] width 41 height 28
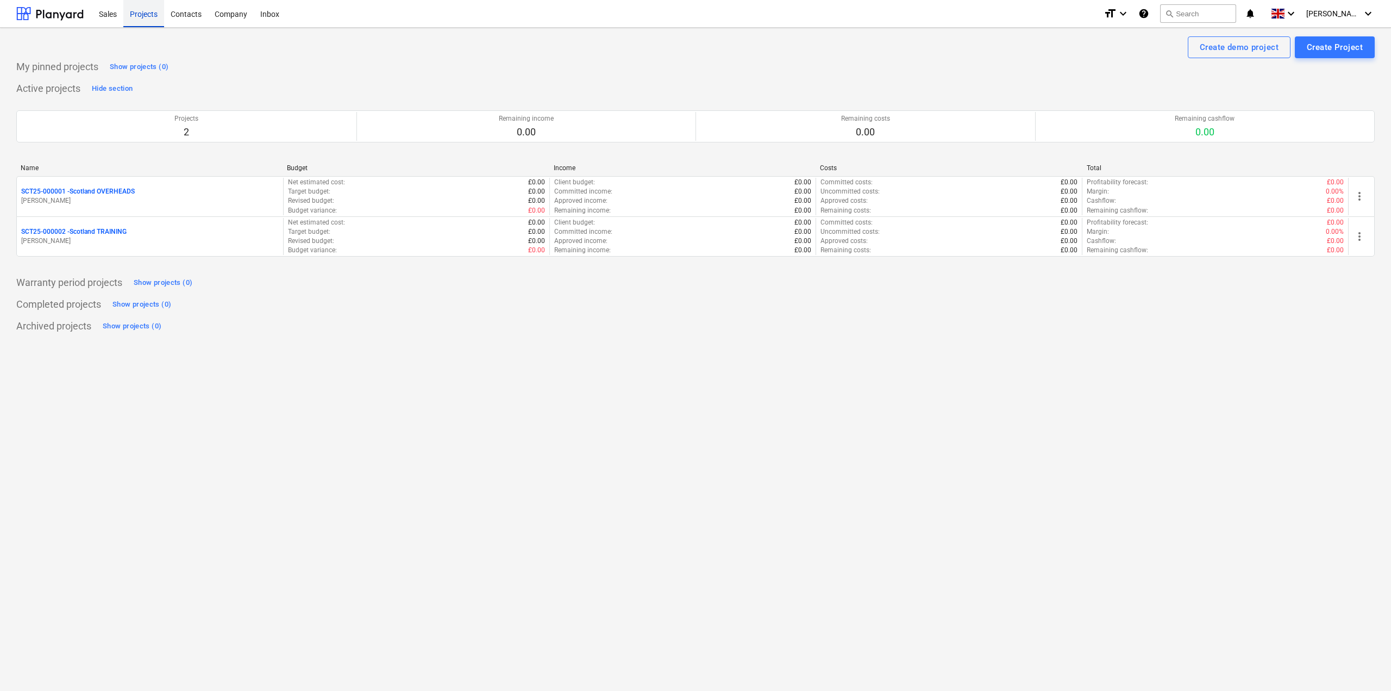
click at [151, 24] on div "Projects" at bounding box center [143, 13] width 41 height 28
click at [1362, 49] on div "Create Project" at bounding box center [1335, 47] width 56 height 14
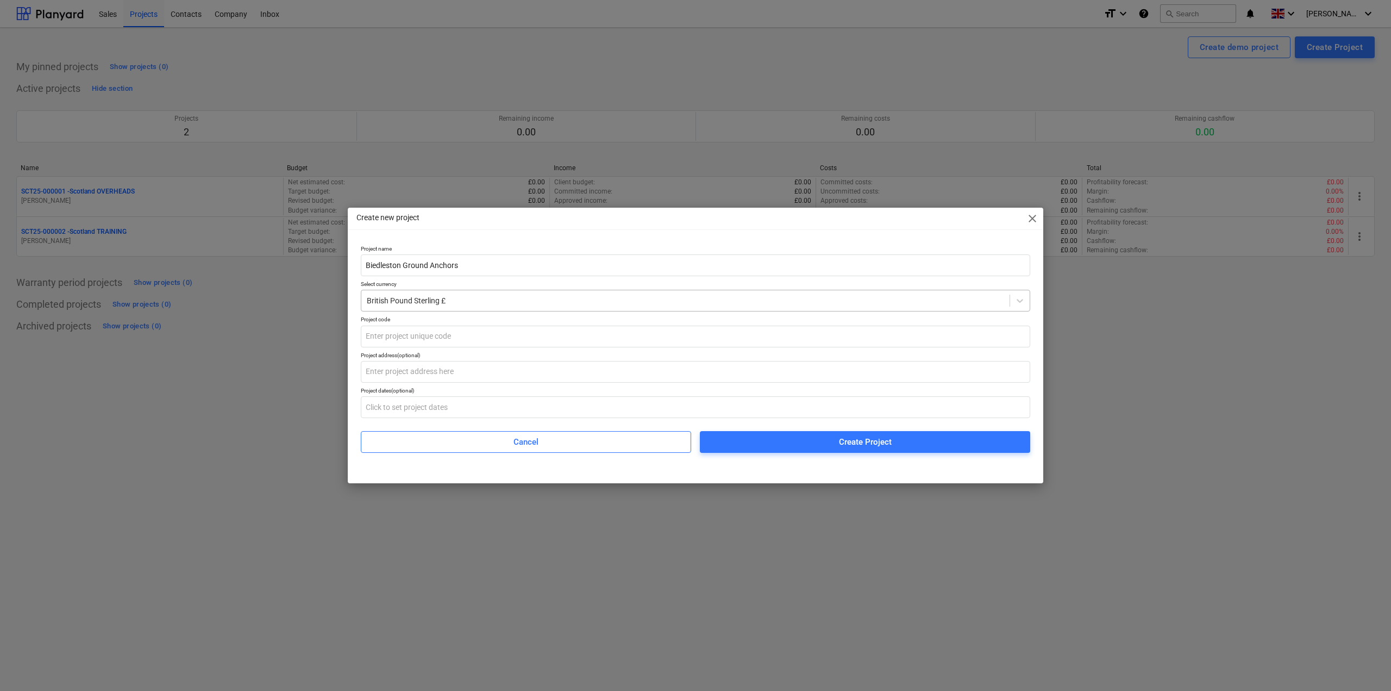
drag, startPoint x: 380, startPoint y: 271, endPoint x: 657, endPoint y: 302, distance: 278.8
click at [729, 273] on input "Biedleston Ground Anchors" at bounding box center [695, 265] width 669 height 22
type input "Biedleston Ground Anchors"
click at [444, 333] on input "text" at bounding box center [695, 336] width 669 height 22
type input "SCT25-100001"
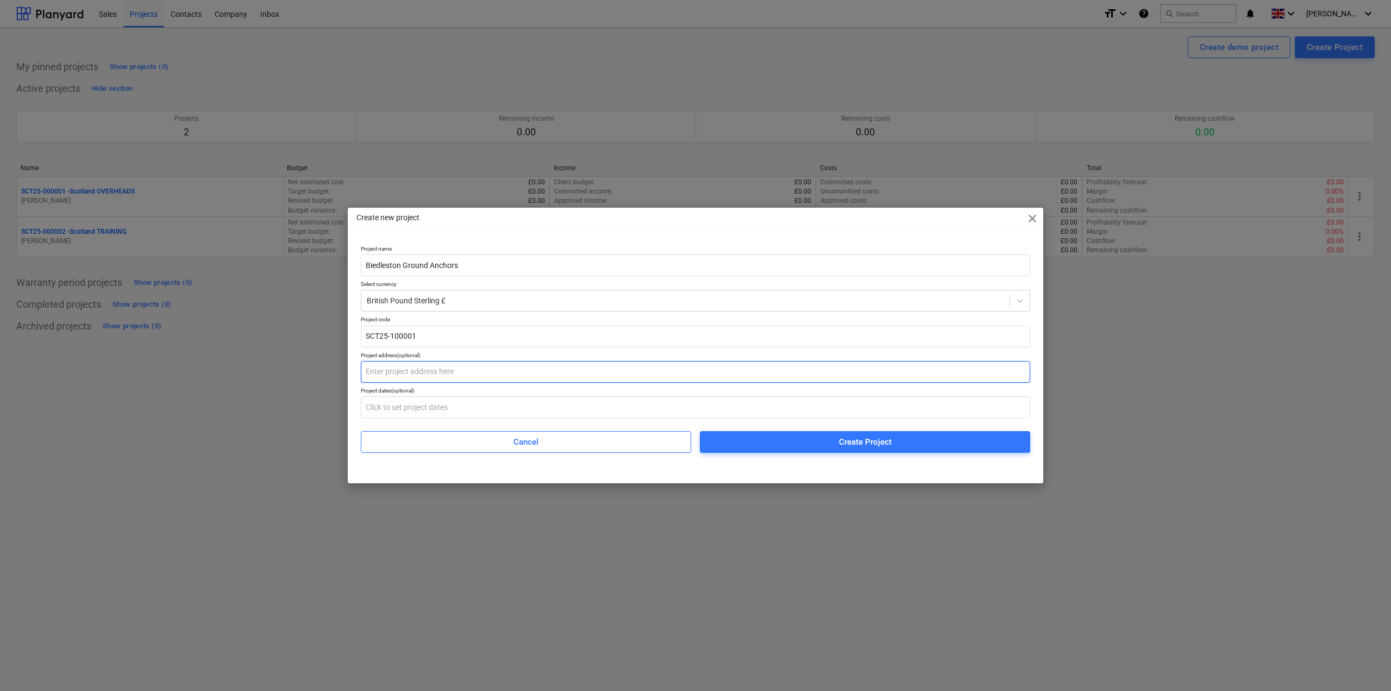
click at [426, 367] on input "text" at bounding box center [695, 372] width 669 height 22
paste input "Dyce and [GEOGRAPHIC_DATA], [GEOGRAPHIC_DATA], [GEOGRAPHIC_DATA], [GEOGRAPHIC_D…"
type input "Dyce and [GEOGRAPHIC_DATA], [GEOGRAPHIC_DATA], [GEOGRAPHIC_DATA], [GEOGRAPHIC_D…"
click at [436, 405] on input "text" at bounding box center [695, 407] width 669 height 22
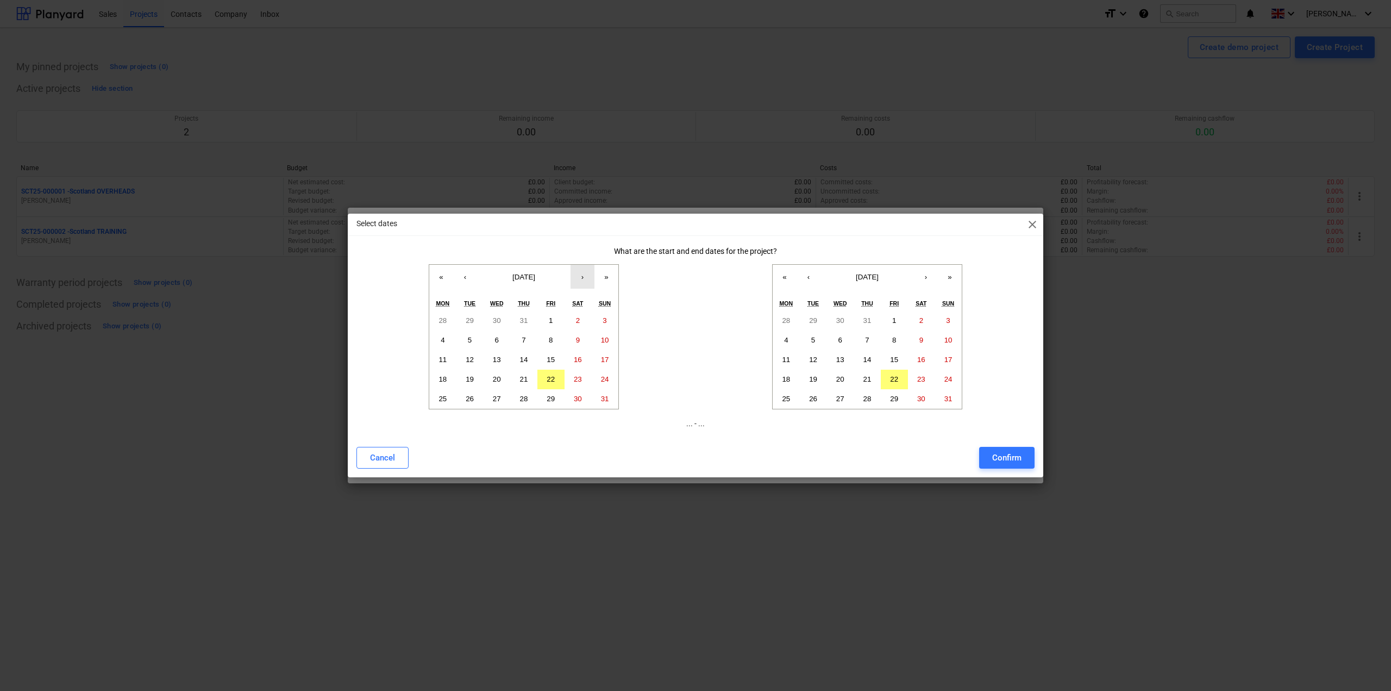
click at [580, 280] on button "›" at bounding box center [582, 277] width 24 height 24
click at [578, 344] on button "13" at bounding box center [577, 340] width 27 height 20
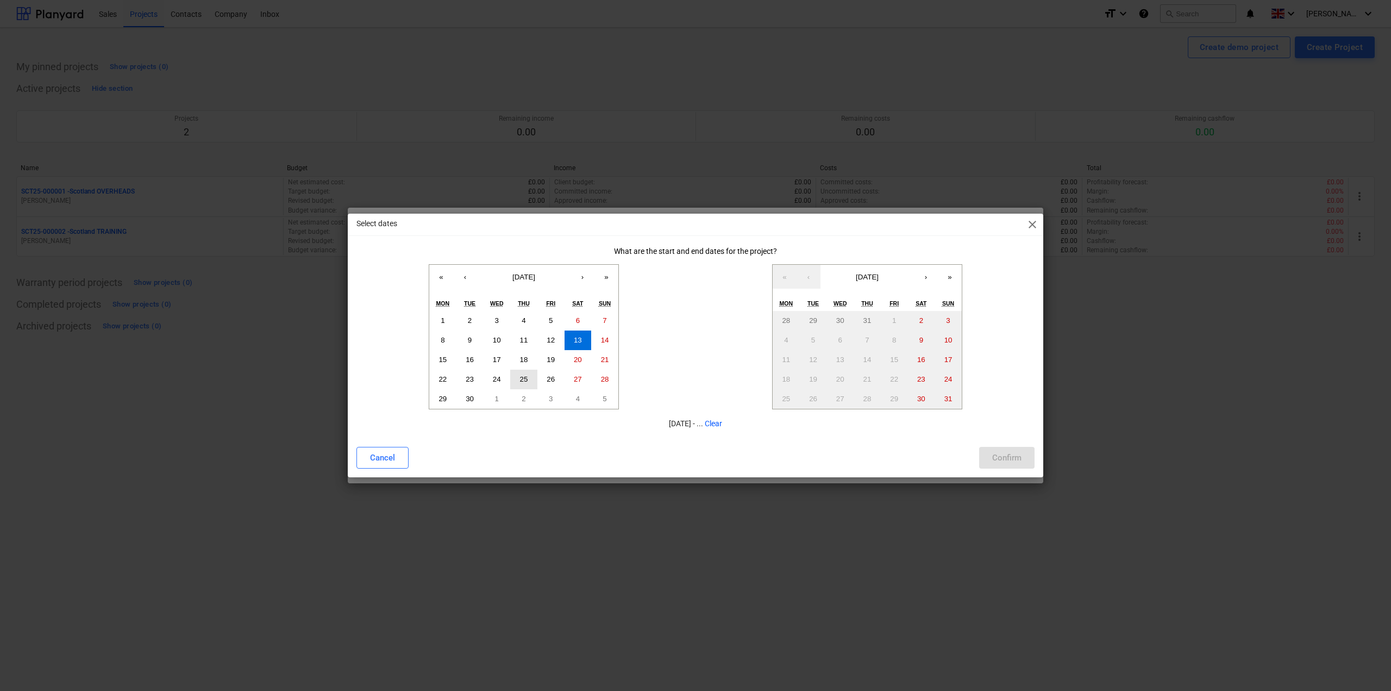
click at [523, 378] on abbr "25" at bounding box center [524, 379] width 8 height 8
click at [582, 344] on button "13" at bounding box center [577, 340] width 27 height 20
click at [932, 281] on button "›" at bounding box center [926, 277] width 24 height 24
click at [870, 381] on abbr "25" at bounding box center [867, 379] width 8 height 8
click at [1020, 458] on div "Confirm" at bounding box center [1006, 457] width 29 height 14
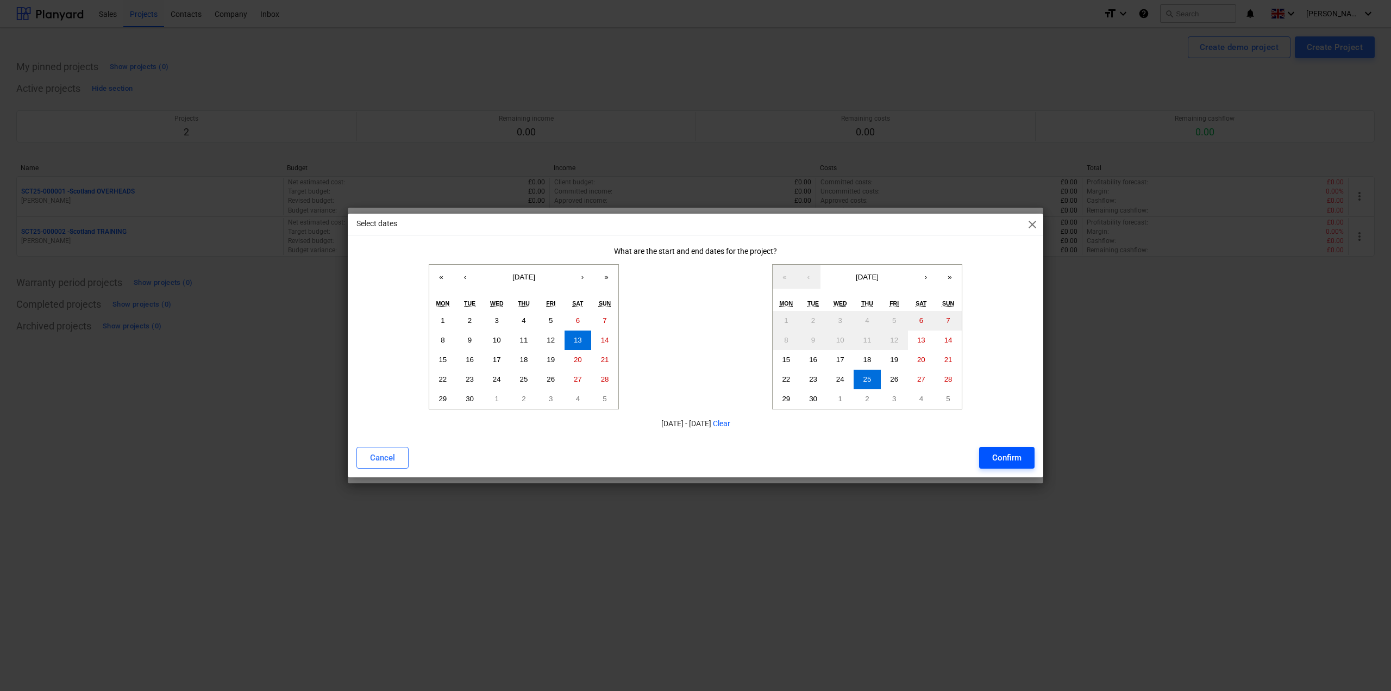
type input "[DATE] - [DATE]"
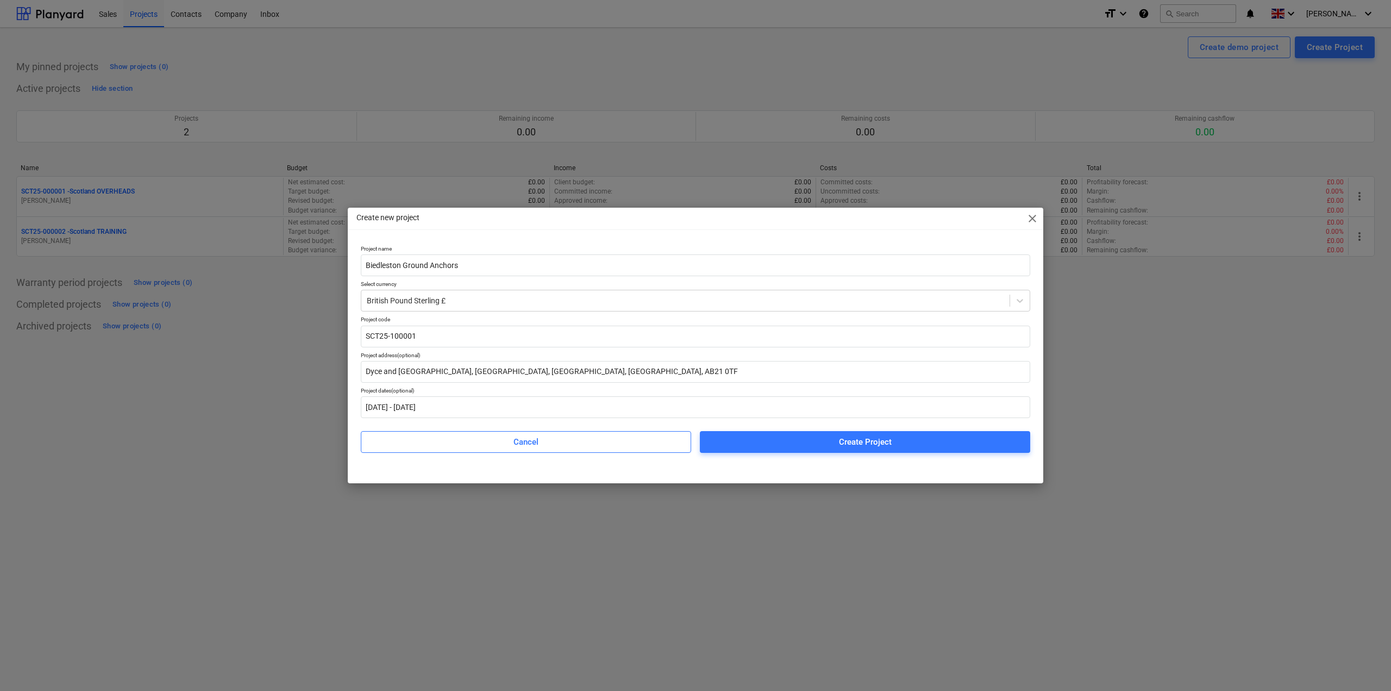
click at [783, 429] on div "Cancel Create Project" at bounding box center [695, 437] width 669 height 30
click at [775, 435] on span "Create Project" at bounding box center [865, 442] width 304 height 14
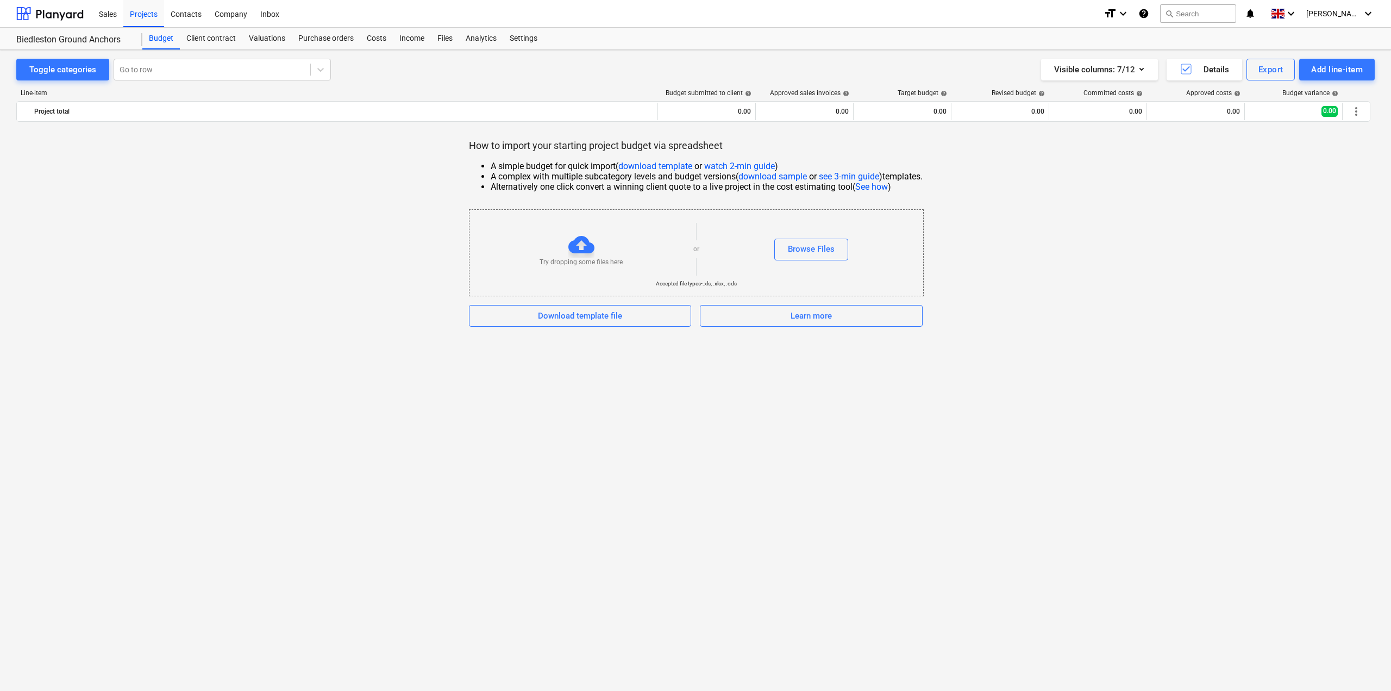
click at [760, 179] on link "download sample" at bounding box center [772, 176] width 68 height 10
click at [672, 165] on link "download template" at bounding box center [655, 166] width 74 height 10
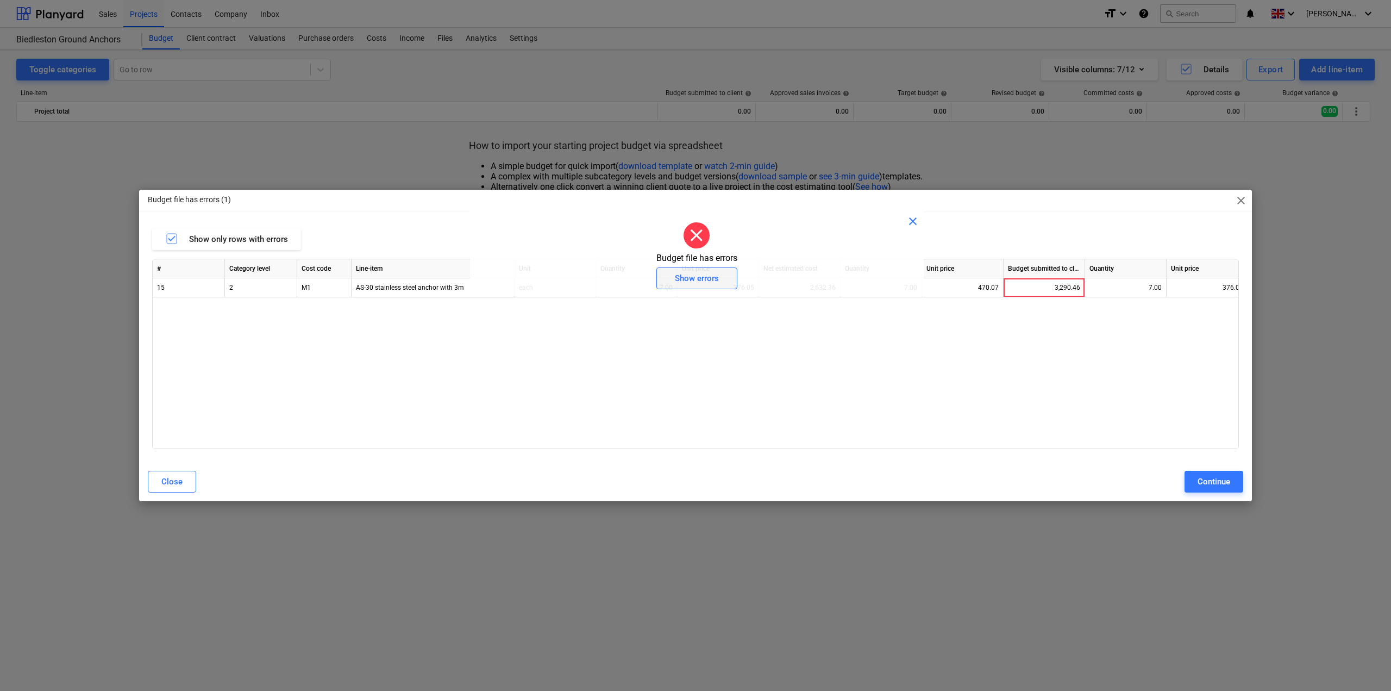
click at [731, 275] on button "Show errors" at bounding box center [696, 278] width 81 height 22
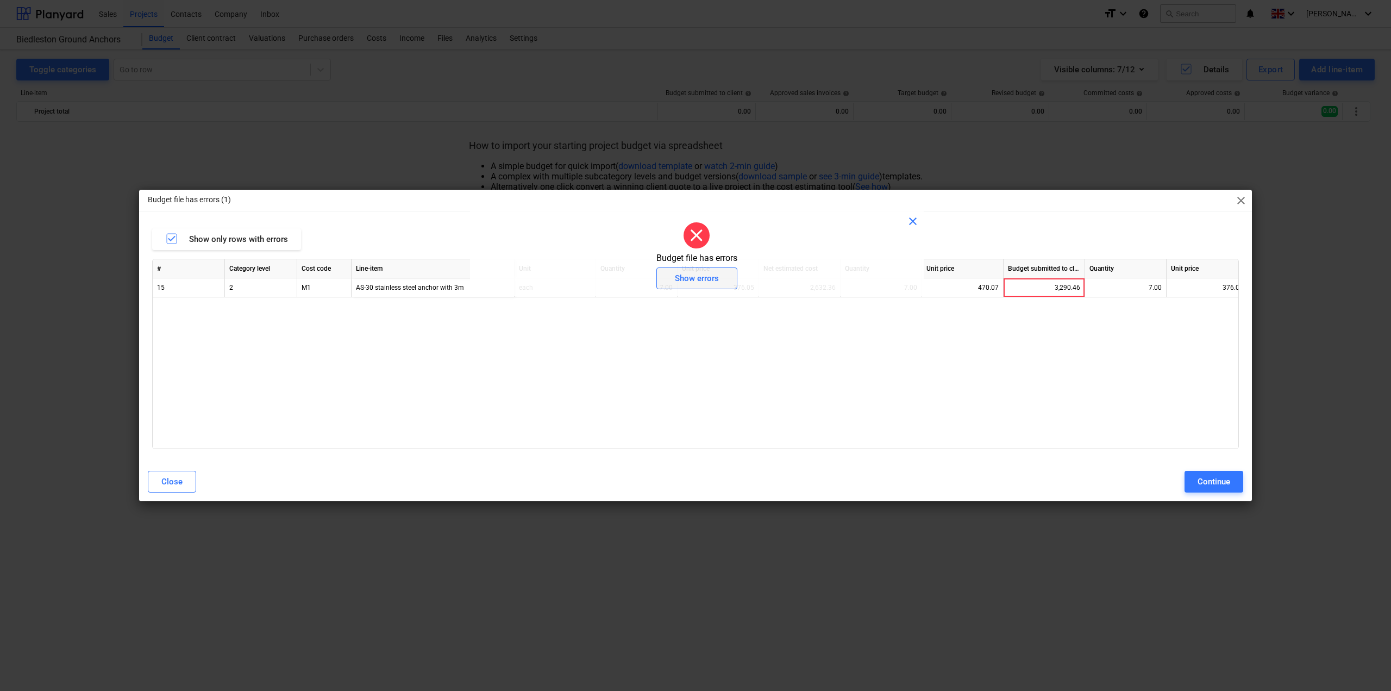
click at [698, 275] on div "Show errors" at bounding box center [697, 278] width 44 height 14
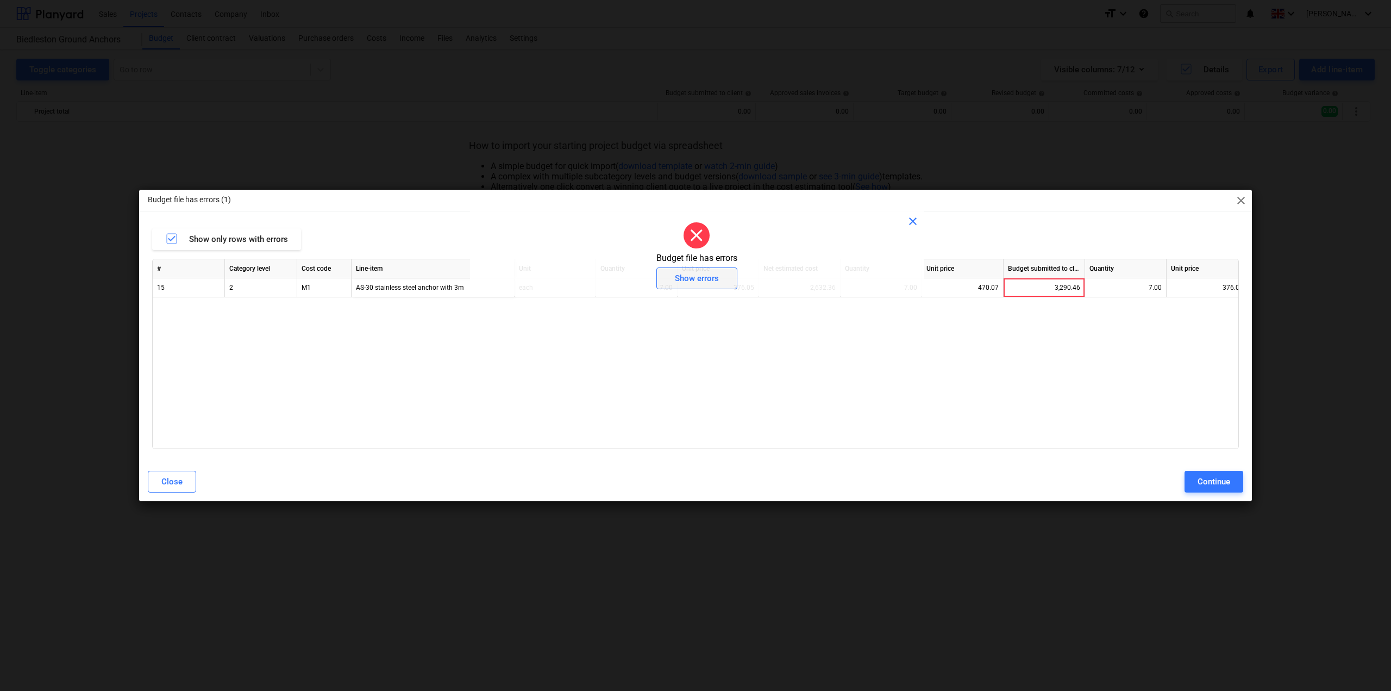
click at [698, 275] on div "Show errors" at bounding box center [697, 278] width 44 height 14
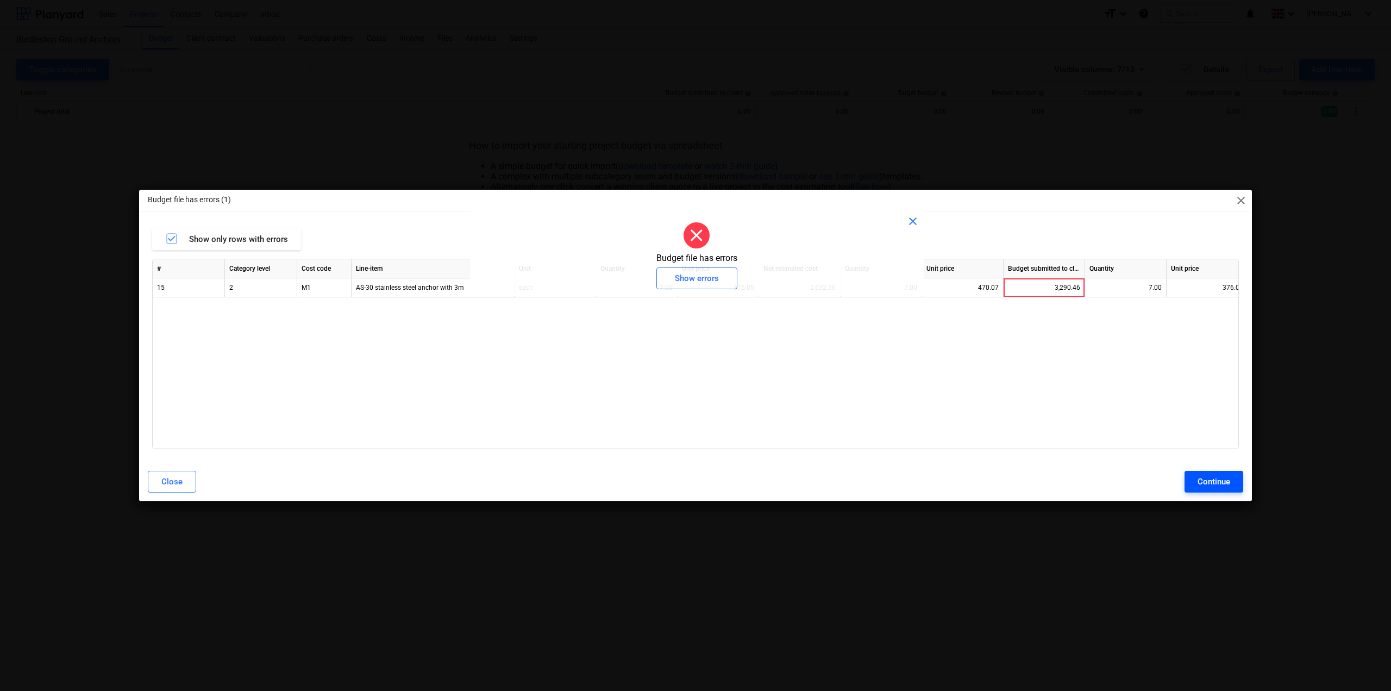
click at [1207, 484] on div "Continue" at bounding box center [1213, 481] width 33 height 14
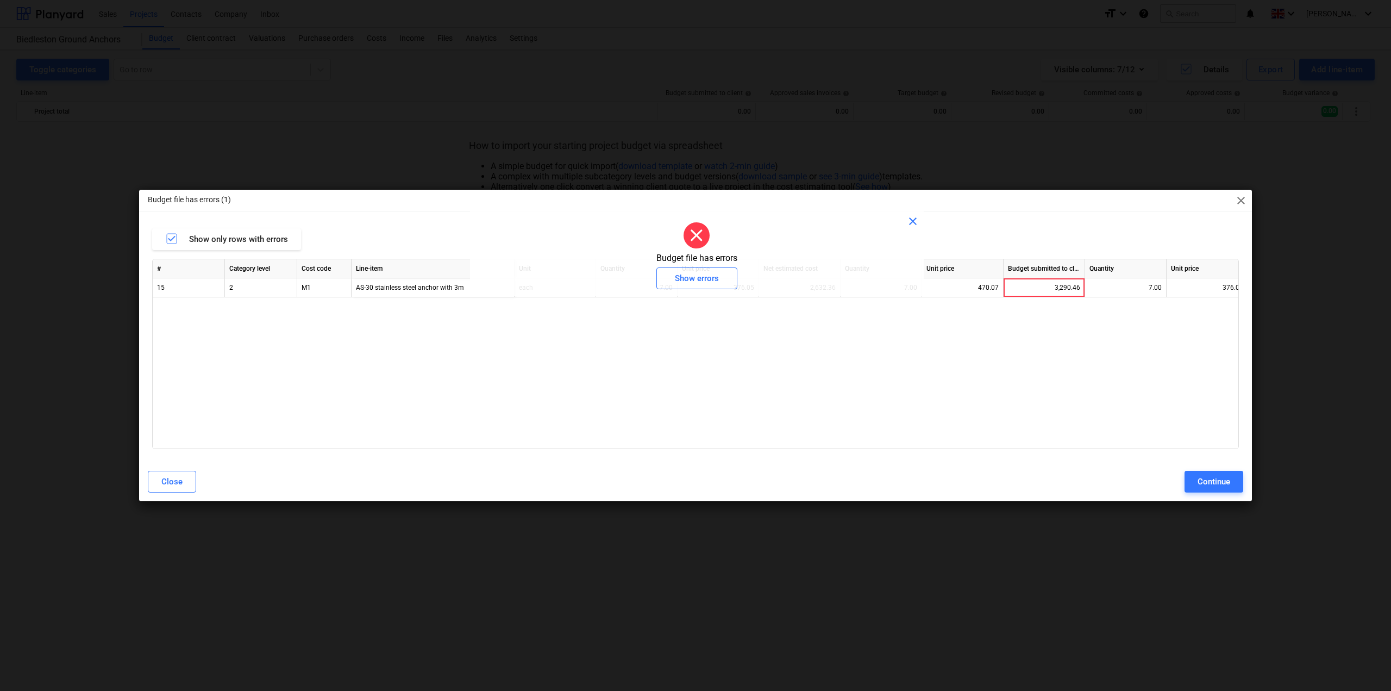
click at [915, 221] on span "close" at bounding box center [912, 221] width 13 height 13
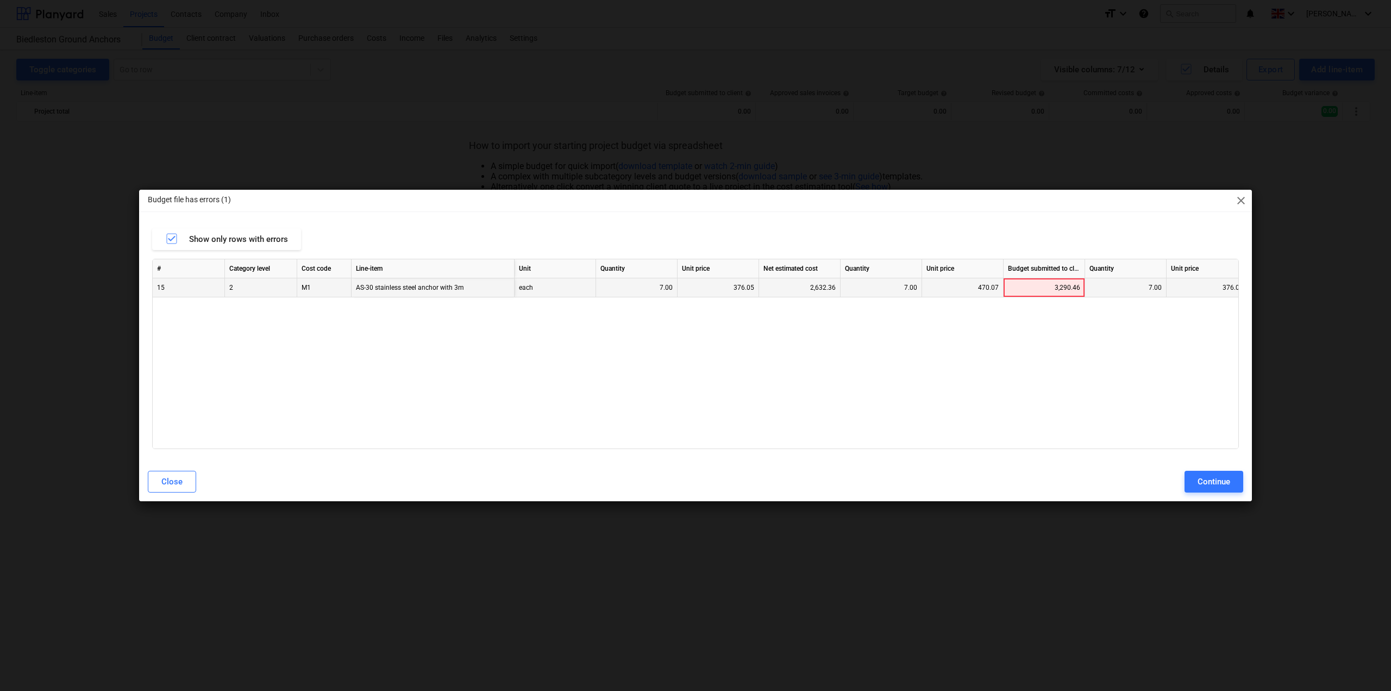
click at [1024, 291] on div "3,290.46" at bounding box center [1044, 287] width 72 height 19
click at [1225, 481] on div "Continue" at bounding box center [1213, 481] width 33 height 14
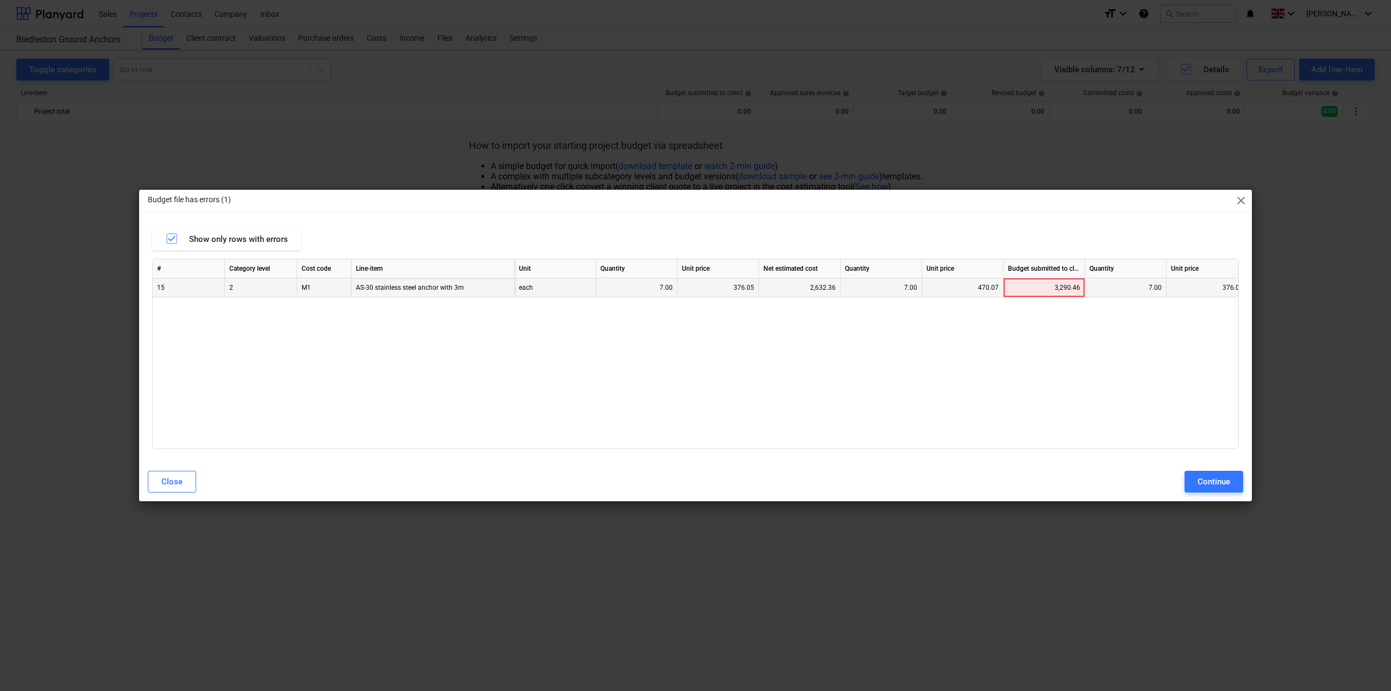
click at [1049, 286] on div "3,290.46" at bounding box center [1044, 287] width 72 height 19
click at [1056, 316] on div "# Category level Cost code Line-item Unit Quantity Unit price Net estimated cos…" at bounding box center [695, 354] width 1087 height 190
click at [1082, 292] on div "3,290.46" at bounding box center [1043, 287] width 81 height 19
click at [1208, 480] on div "Continue" at bounding box center [1213, 481] width 33 height 14
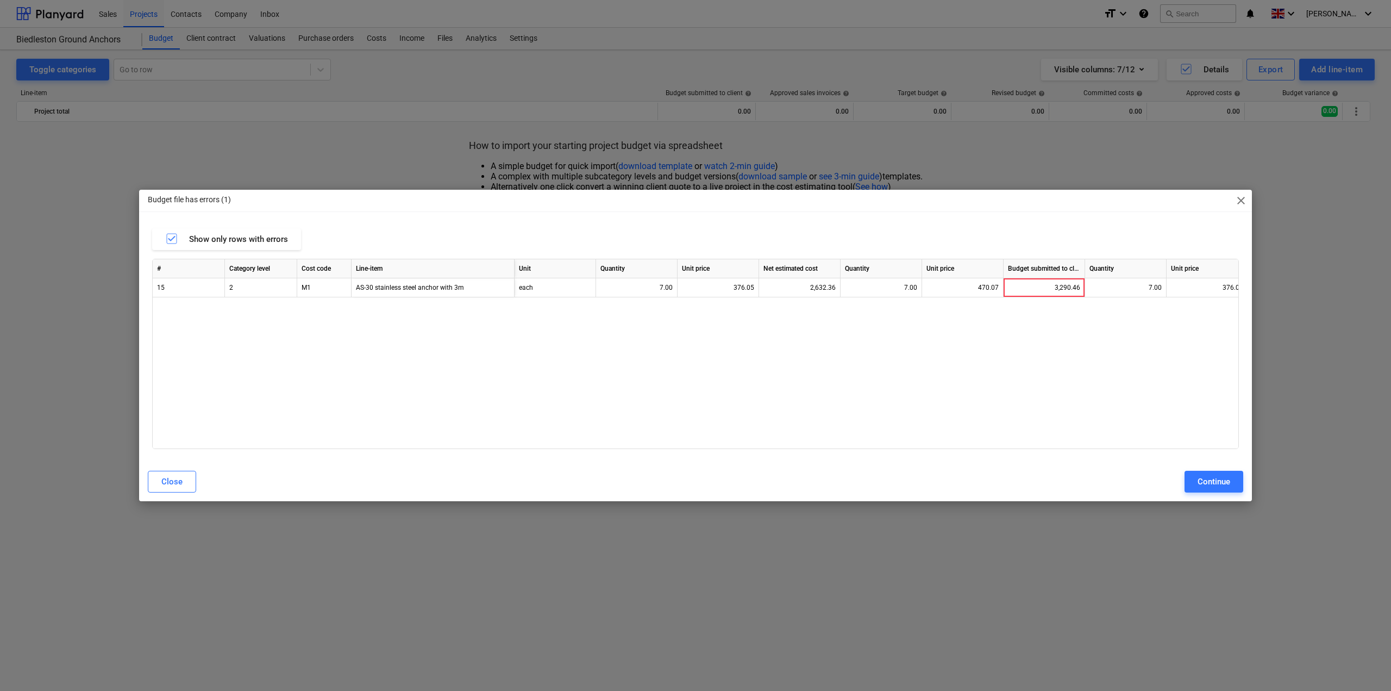
click at [1208, 480] on div "Continue" at bounding box center [1213, 481] width 33 height 14
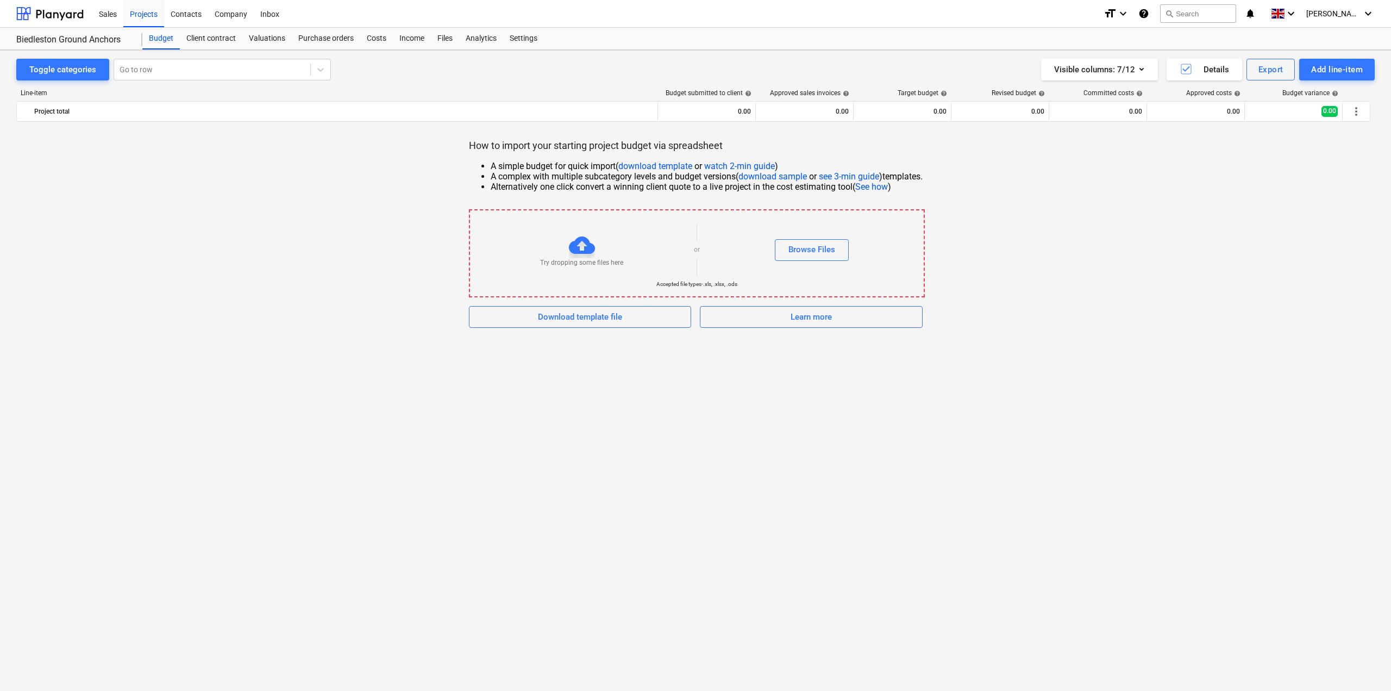
click at [1208, 480] on div "Continue" at bounding box center [1213, 481] width 33 height 14
click at [1208, 480] on div "Toggle categories Go to row Visible columns : 7/12 Details Export Add line-item…" at bounding box center [695, 370] width 1391 height 641
click at [1045, 319] on div "How to import your starting project budget via spreadsheet A simple budget for …" at bounding box center [695, 233] width 1358 height 189
click at [1008, 286] on div "How to import your starting project budget via spreadsheet A simple budget for …" at bounding box center [695, 233] width 1358 height 189
click at [166, 42] on div "Budget" at bounding box center [160, 39] width 37 height 22
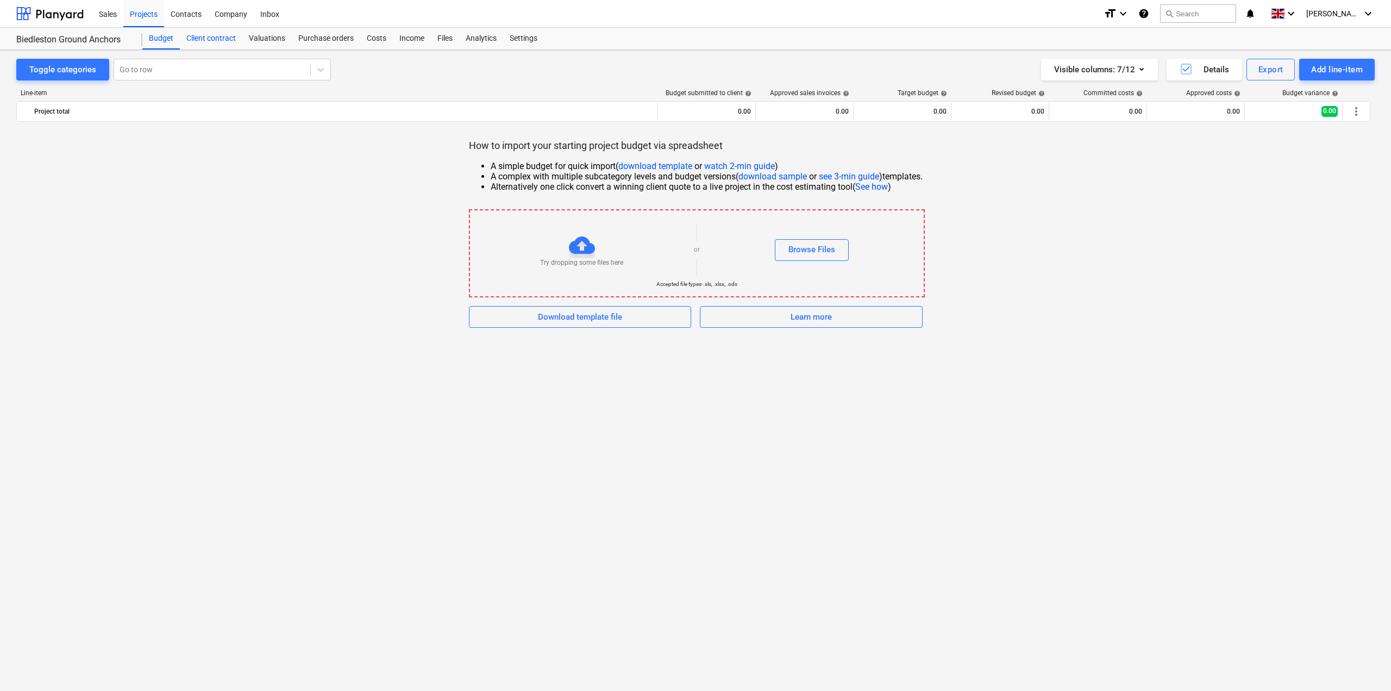
click at [217, 41] on div "Client contract" at bounding box center [211, 39] width 62 height 22
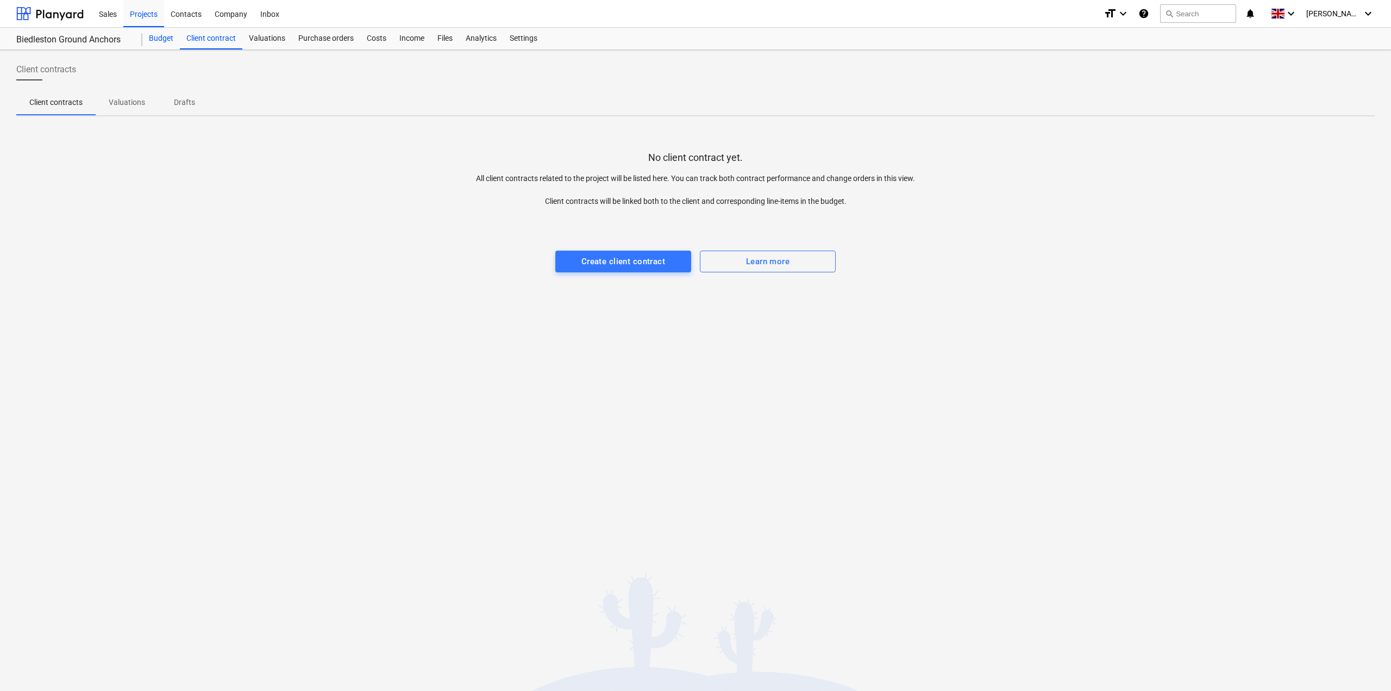
click at [162, 41] on div "Budget" at bounding box center [160, 39] width 37 height 22
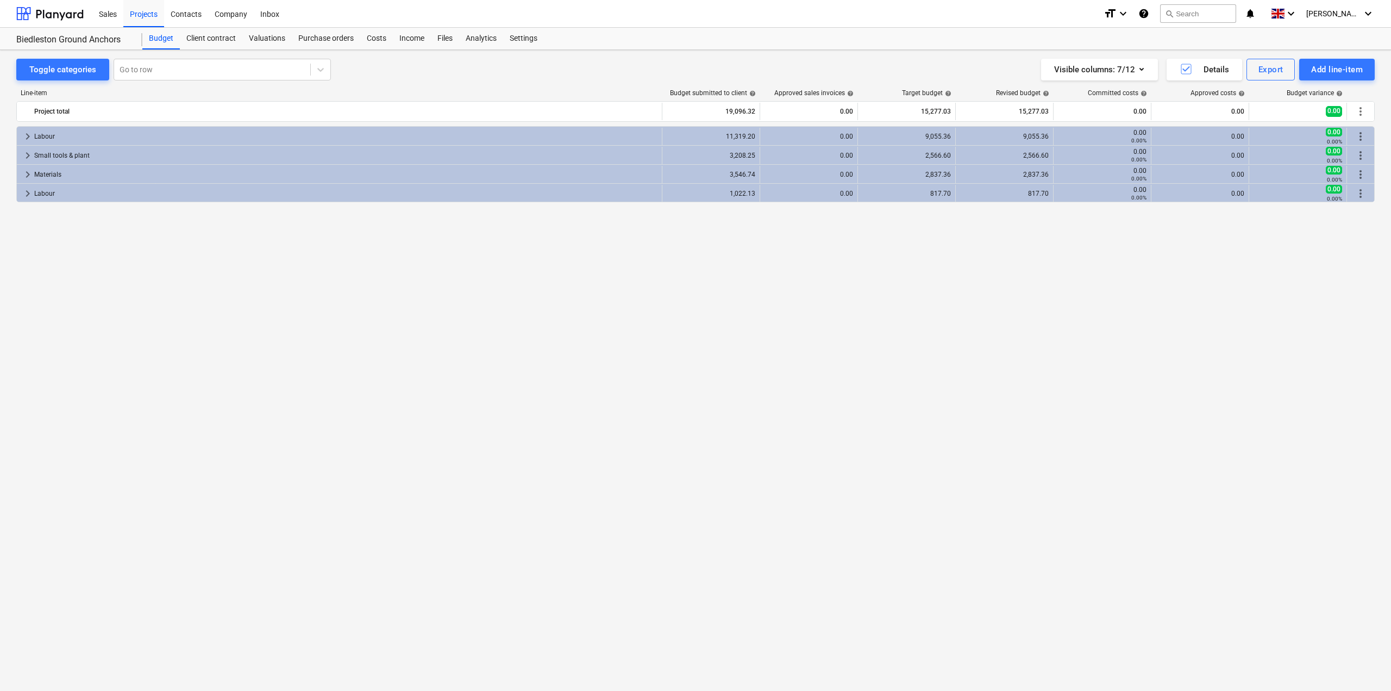
click at [562, 267] on div "keyboard_arrow_right Labour 11,319.20 0.00 9,055.36 9,055.36 0.00 0.00% 0.00 0.…" at bounding box center [695, 386] width 1358 height 520
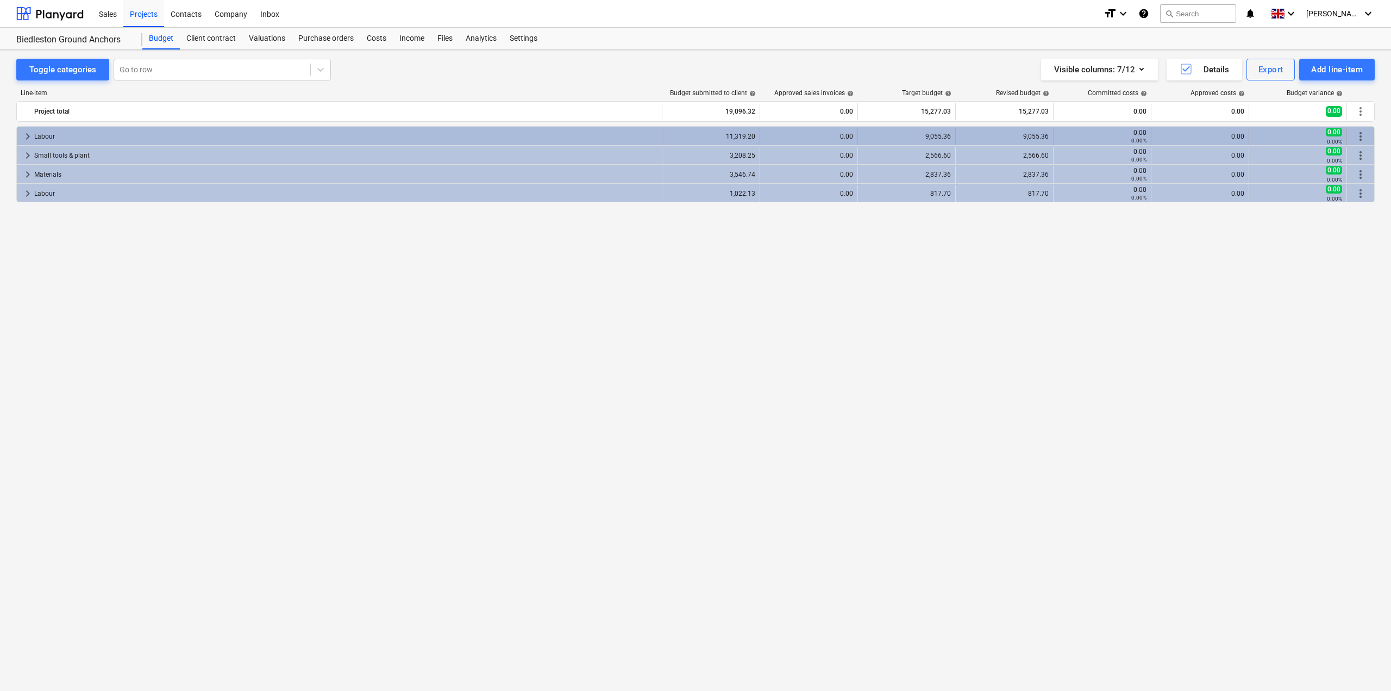
click at [111, 135] on div "Labour" at bounding box center [345, 136] width 623 height 17
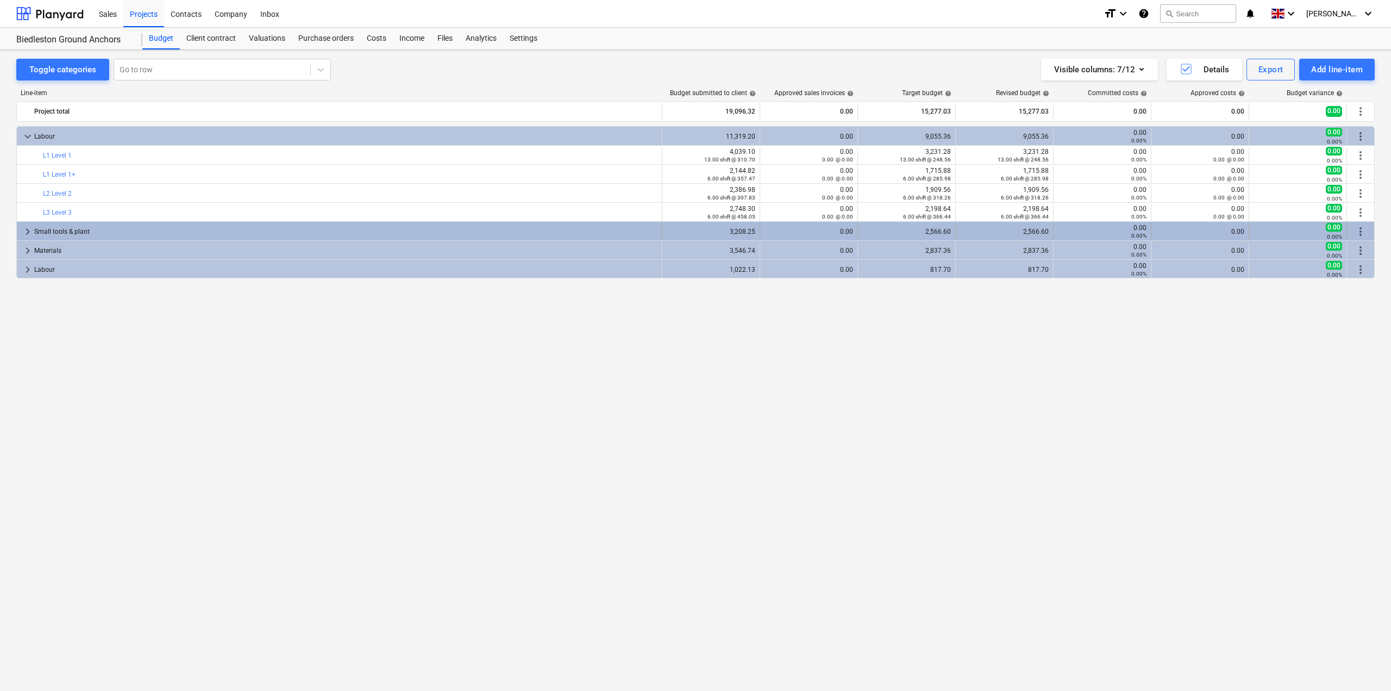
click at [30, 230] on span "keyboard_arrow_right" at bounding box center [27, 231] width 13 height 13
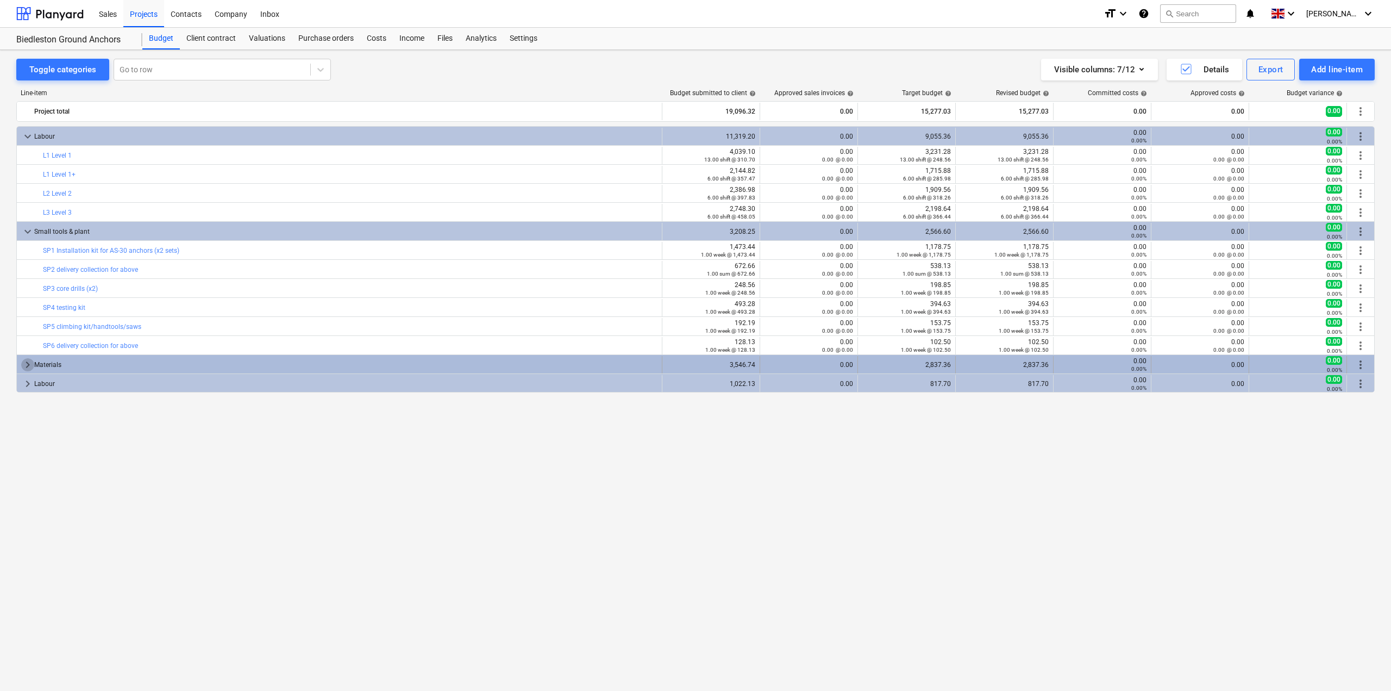
click at [28, 369] on span "keyboard_arrow_right" at bounding box center [27, 364] width 13 height 13
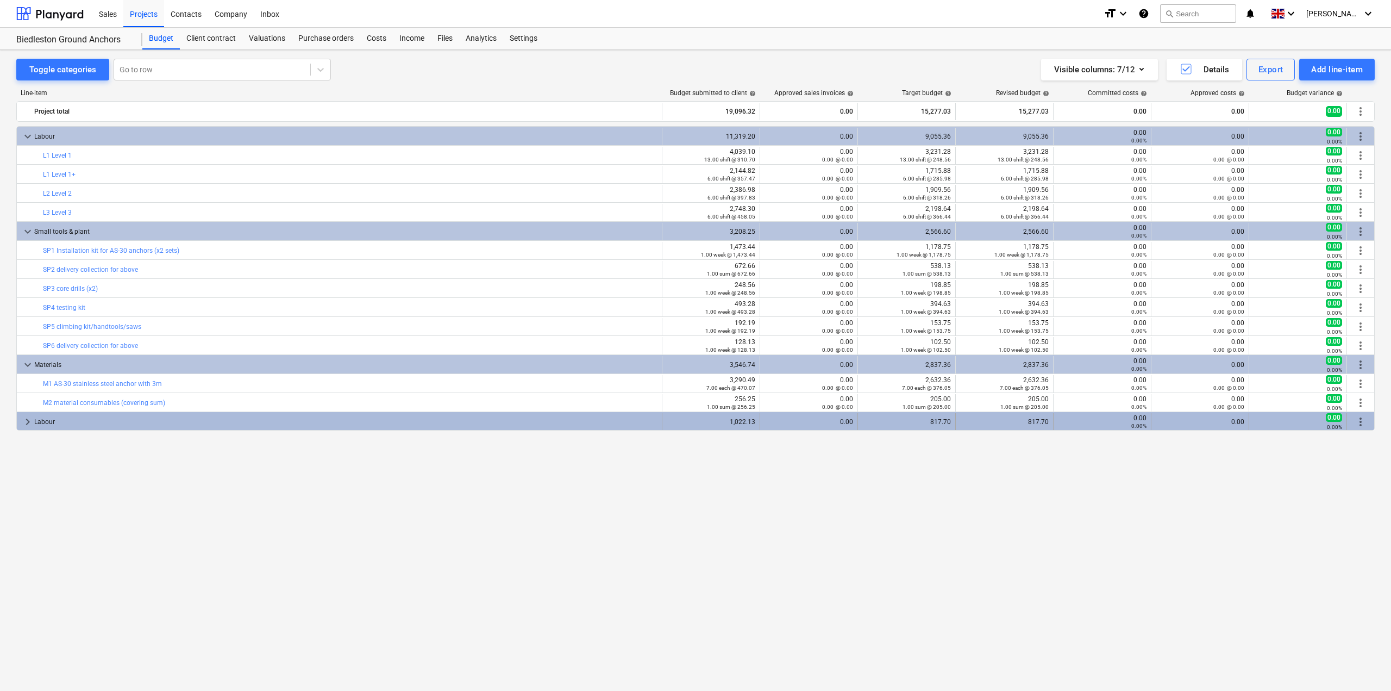
click at [27, 421] on span "keyboard_arrow_right" at bounding box center [27, 421] width 13 height 13
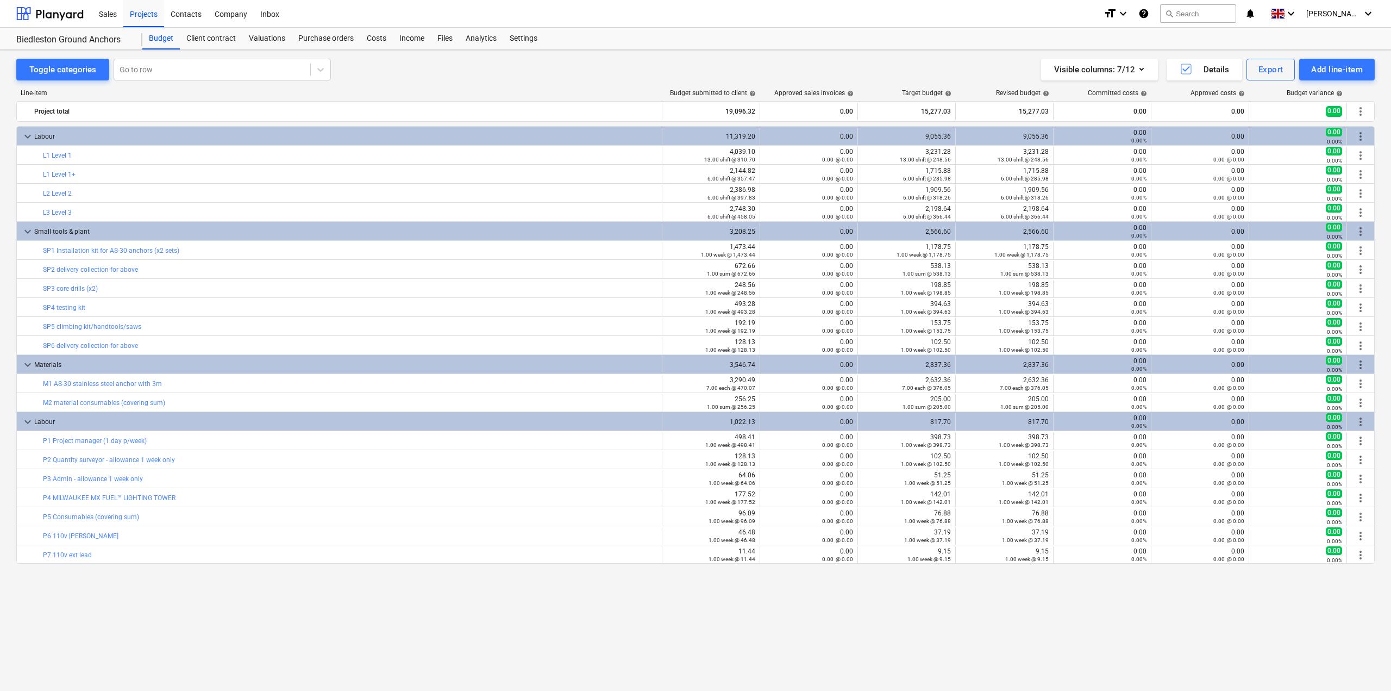
click at [658, 625] on div "keyboard_arrow_down Labour 11,319.20 0.00 9,055.36 9,055.36 0.00 0.00% 0.00 0.0…" at bounding box center [695, 386] width 1358 height 520
click at [152, 10] on div "Projects" at bounding box center [143, 13] width 41 height 28
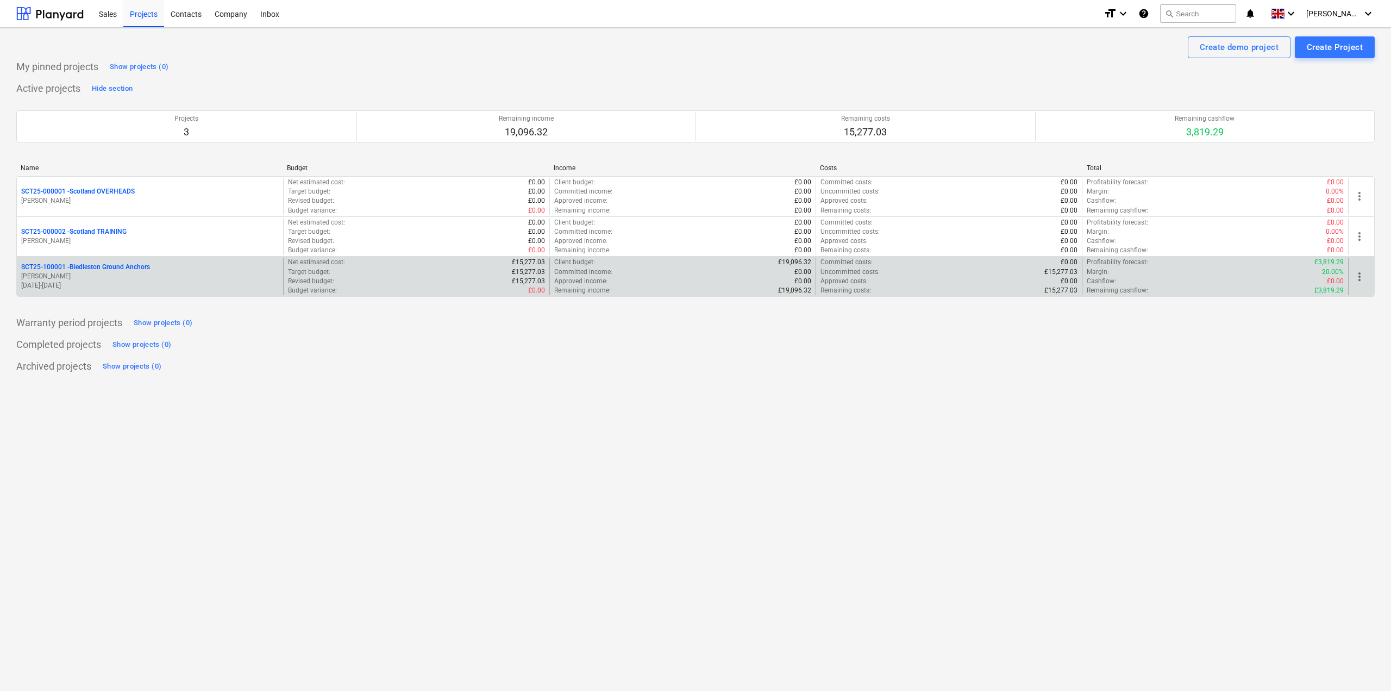
click at [61, 269] on p "SCT25-100001 - Biedleston Ground Anchors" at bounding box center [85, 266] width 129 height 9
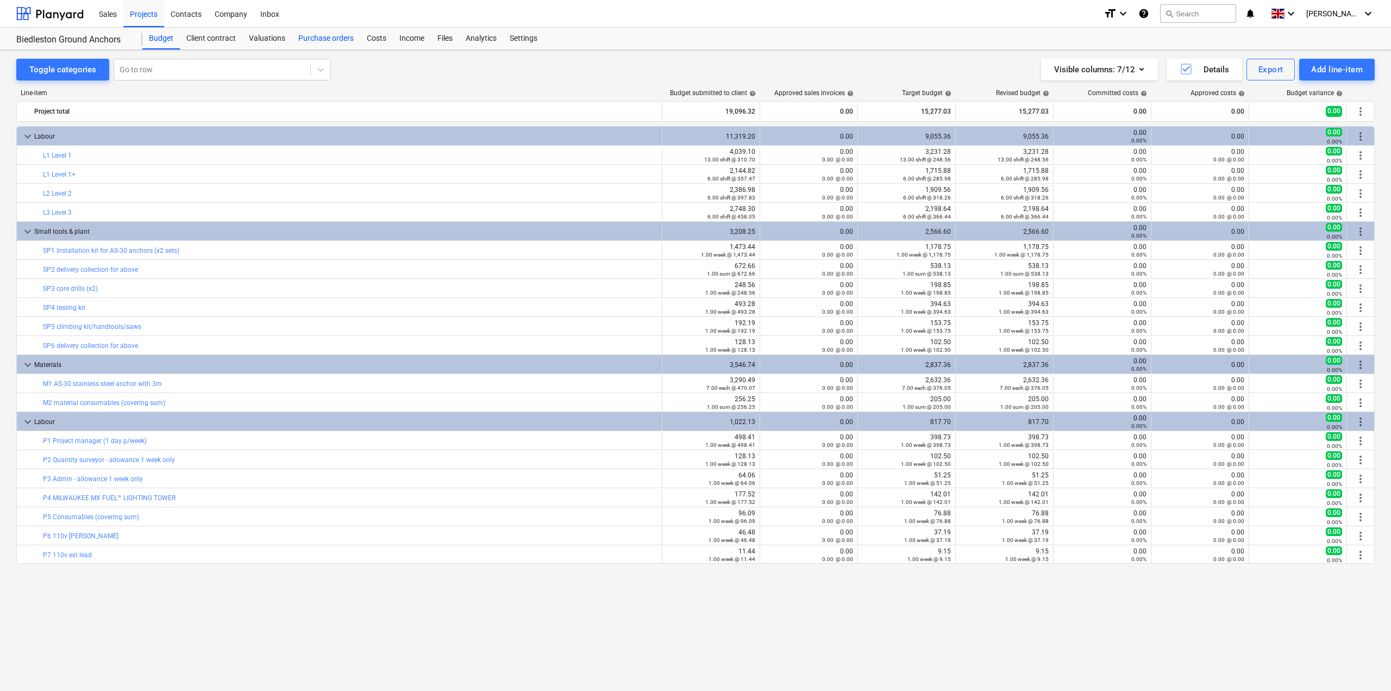
click at [327, 30] on div "Purchase orders" at bounding box center [326, 39] width 68 height 22
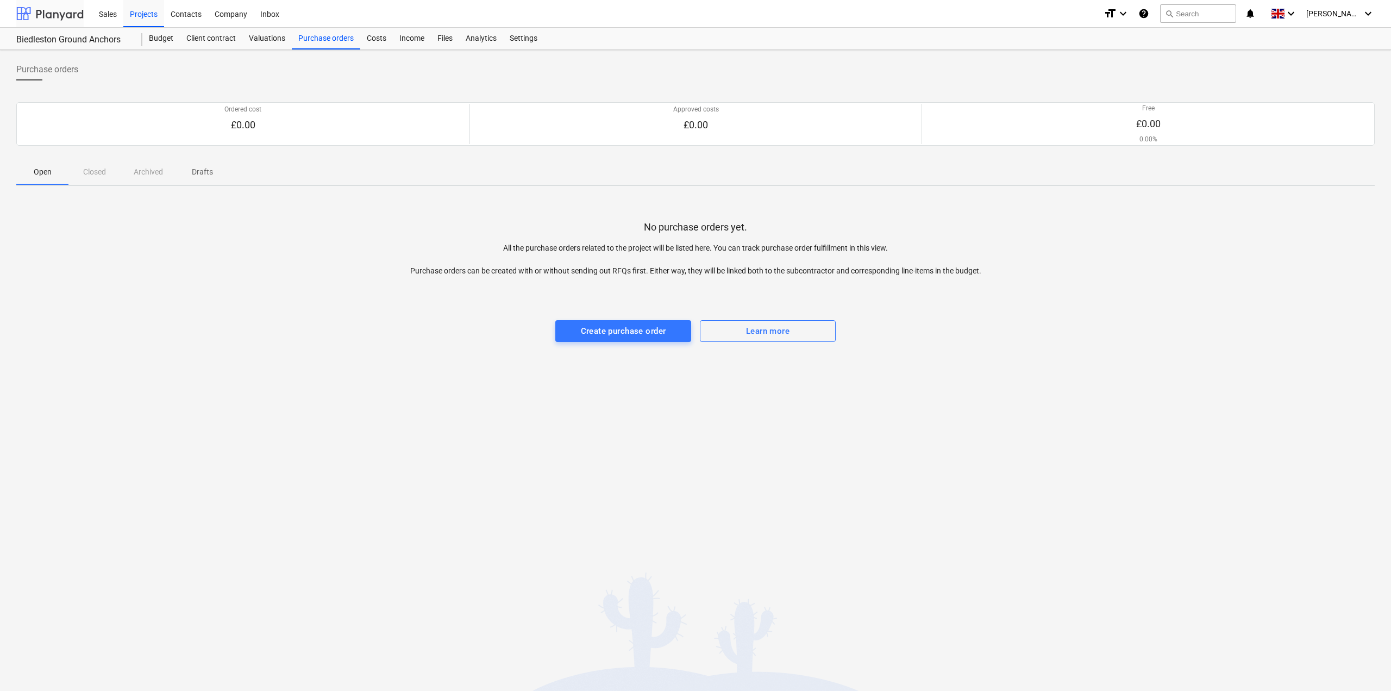
click at [61, 19] on div at bounding box center [49, 13] width 67 height 27
